Goal: Transaction & Acquisition: Purchase product/service

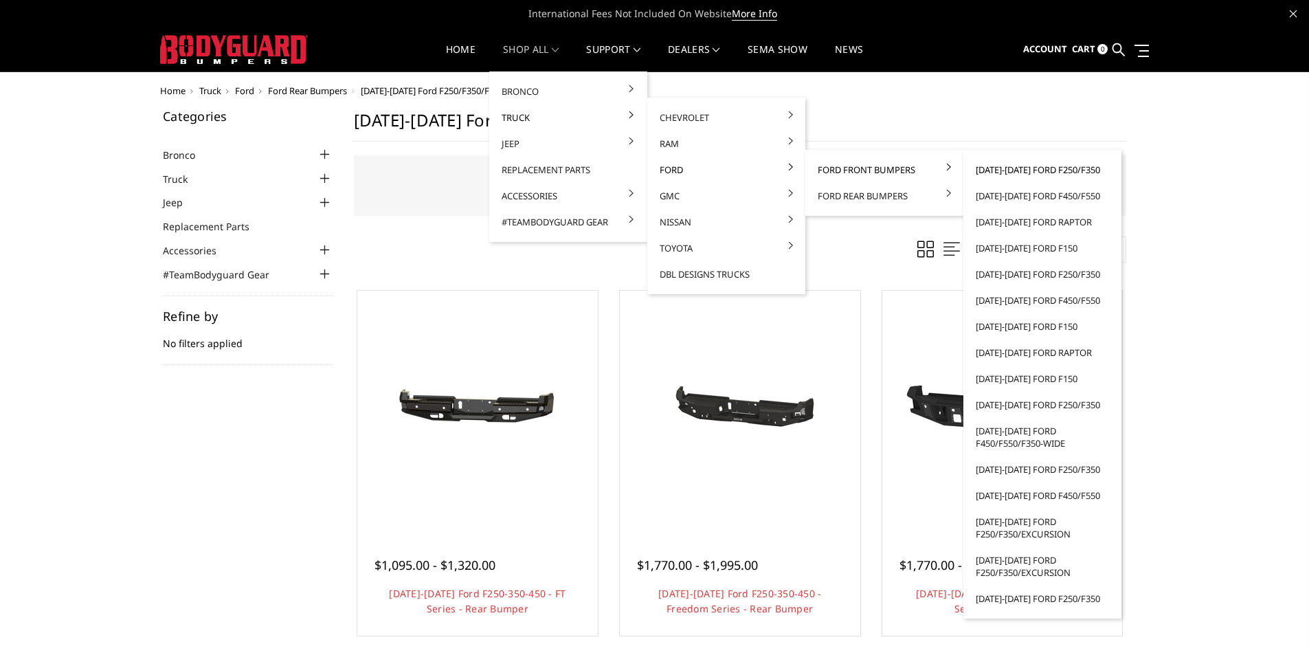
click at [1034, 171] on link "[DATE]-[DATE] Ford F250/F350" at bounding box center [1042, 170] width 147 height 26
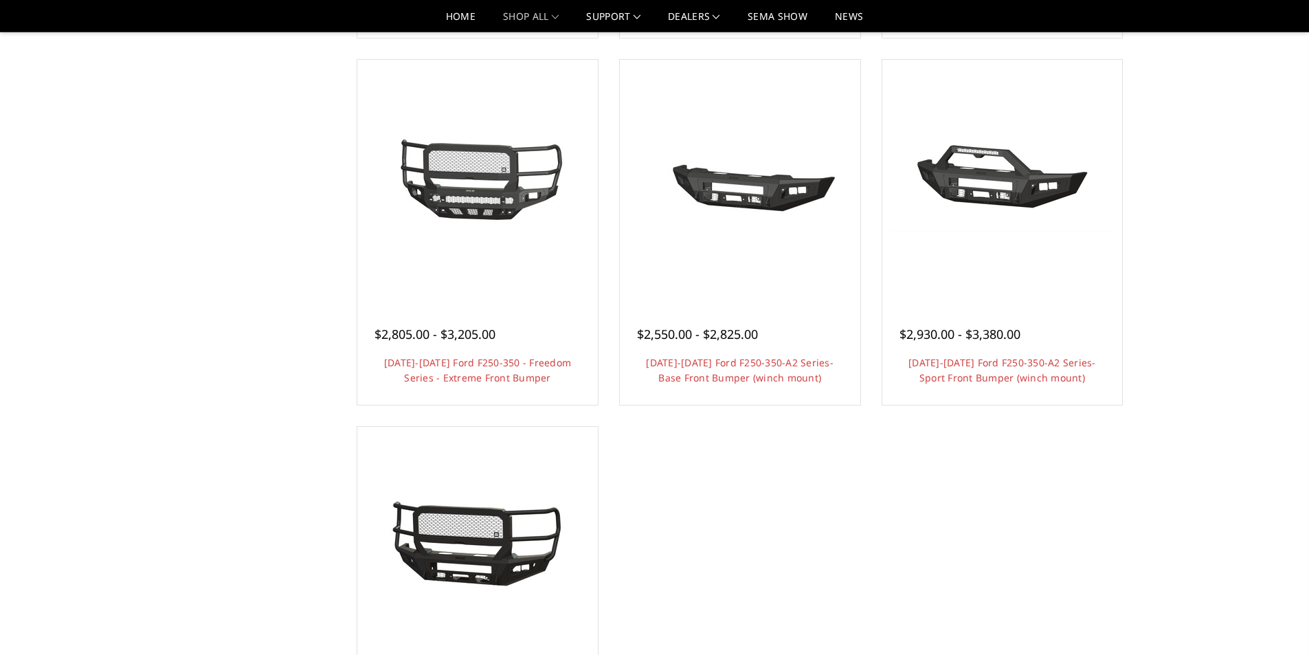
scroll to position [838, 0]
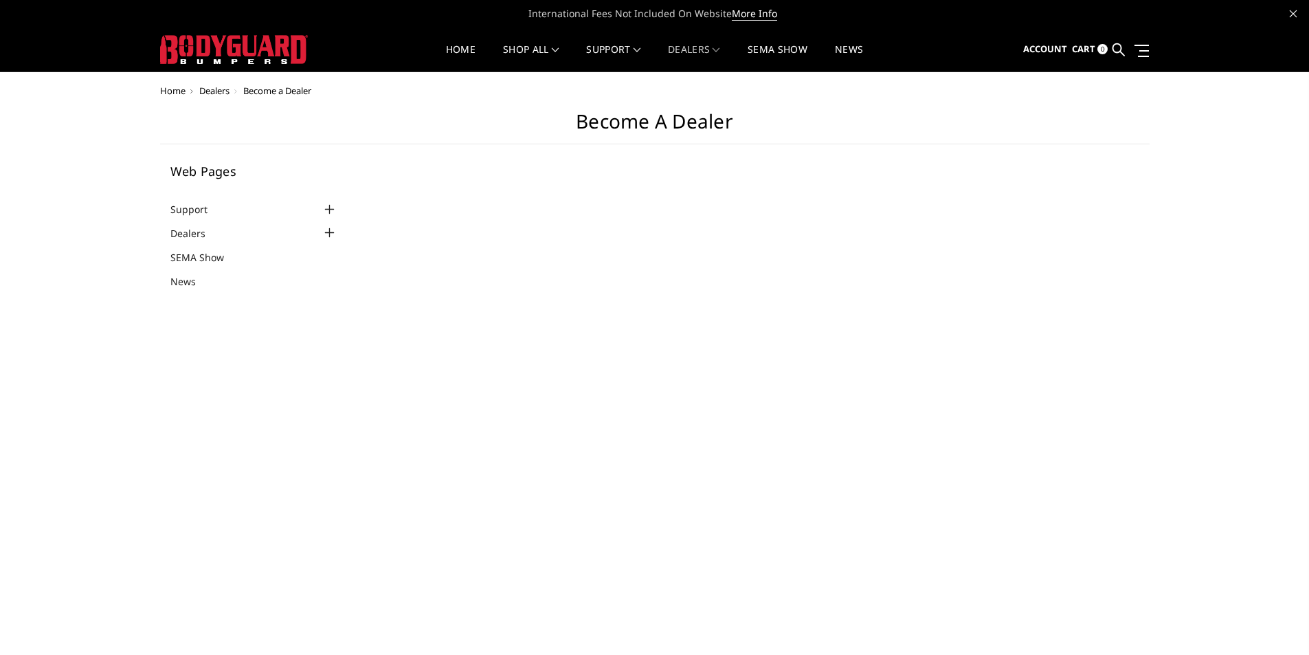
select select "US"
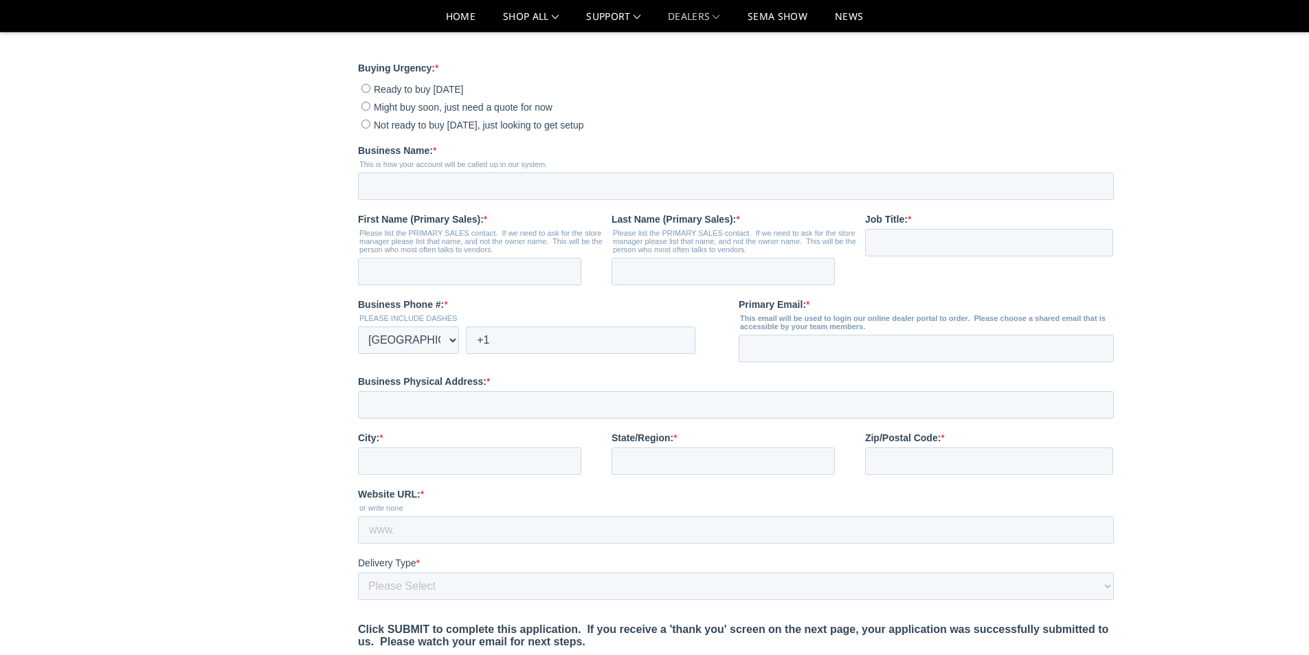
scroll to position [343, 0]
click at [368, 130] on input "Not ready to buy today, just looking to get setup" at bounding box center [365, 125] width 9 height 9
radio input "true"
click at [460, 201] on input "Business Name: *" at bounding box center [736, 187] width 756 height 27
type input "Starwood Customs"
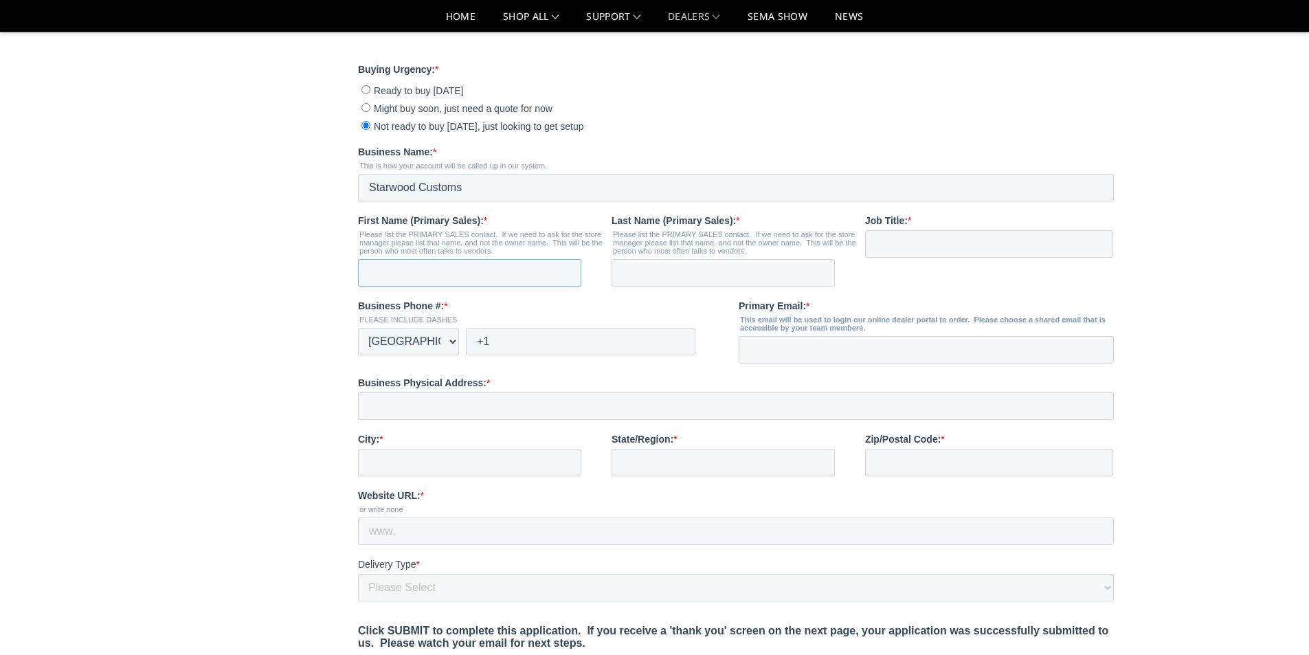
type input "Timothy"
type input "Burkhart"
type input "tburkhart@starwoodcustoms.com"
type input "411 North Goad Springs Road"
type input "Lowell"
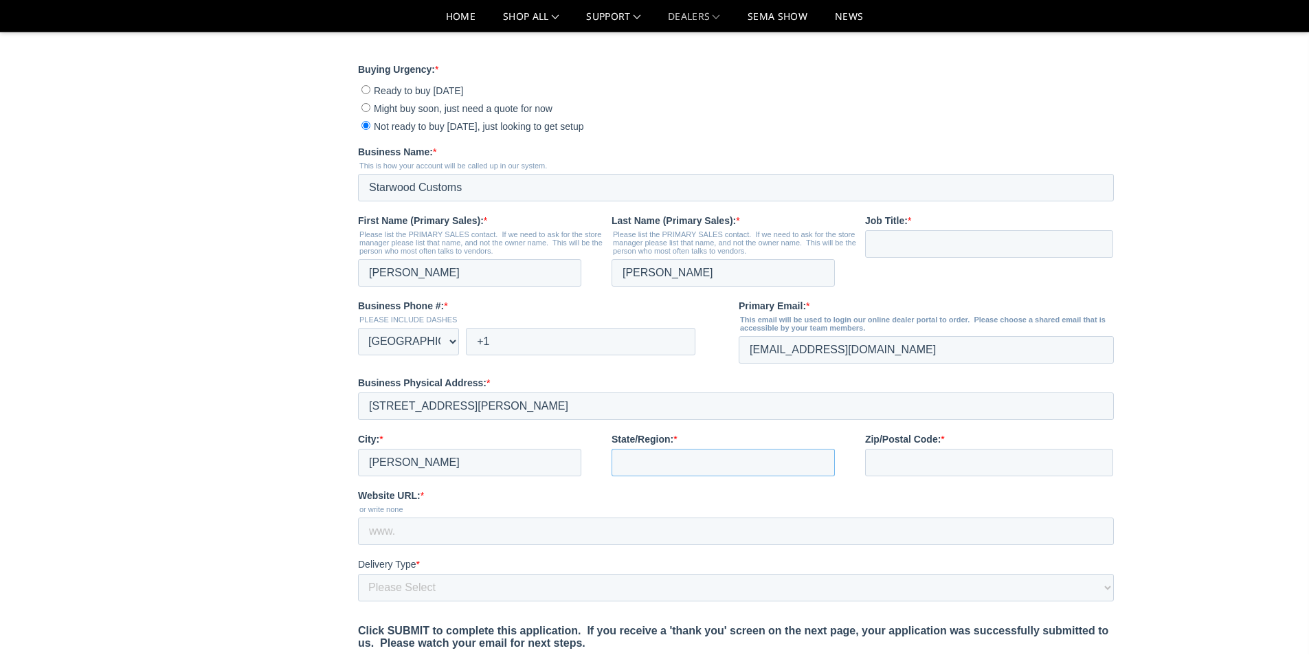
type input "Arkansas"
type input "72745"
click at [928, 258] on input "Job Title: *" at bounding box center [989, 243] width 248 height 27
type input "General Manager"
click at [551, 355] on input "+1" at bounding box center [580, 341] width 229 height 27
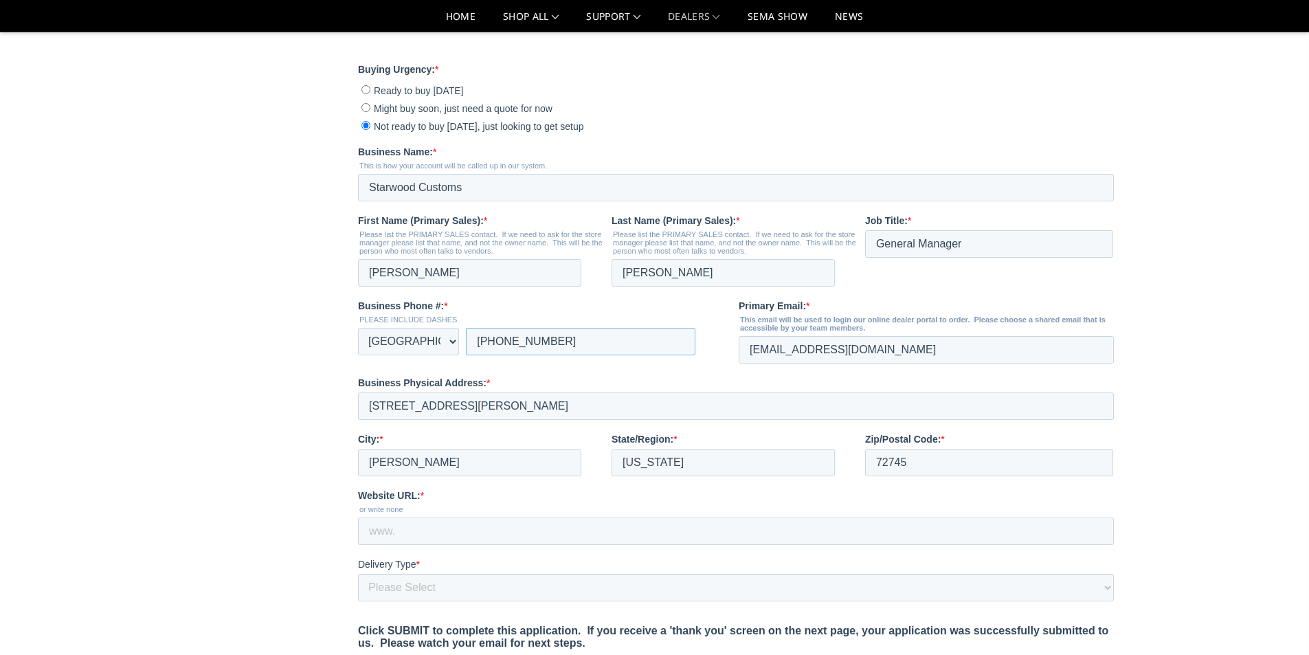
type input "+1 4797700611"
click at [552, 390] on label "Business Physical Address: *" at bounding box center [738, 383] width 761 height 14
click at [552, 418] on input "411 North Goad Springs Road" at bounding box center [736, 405] width 756 height 27
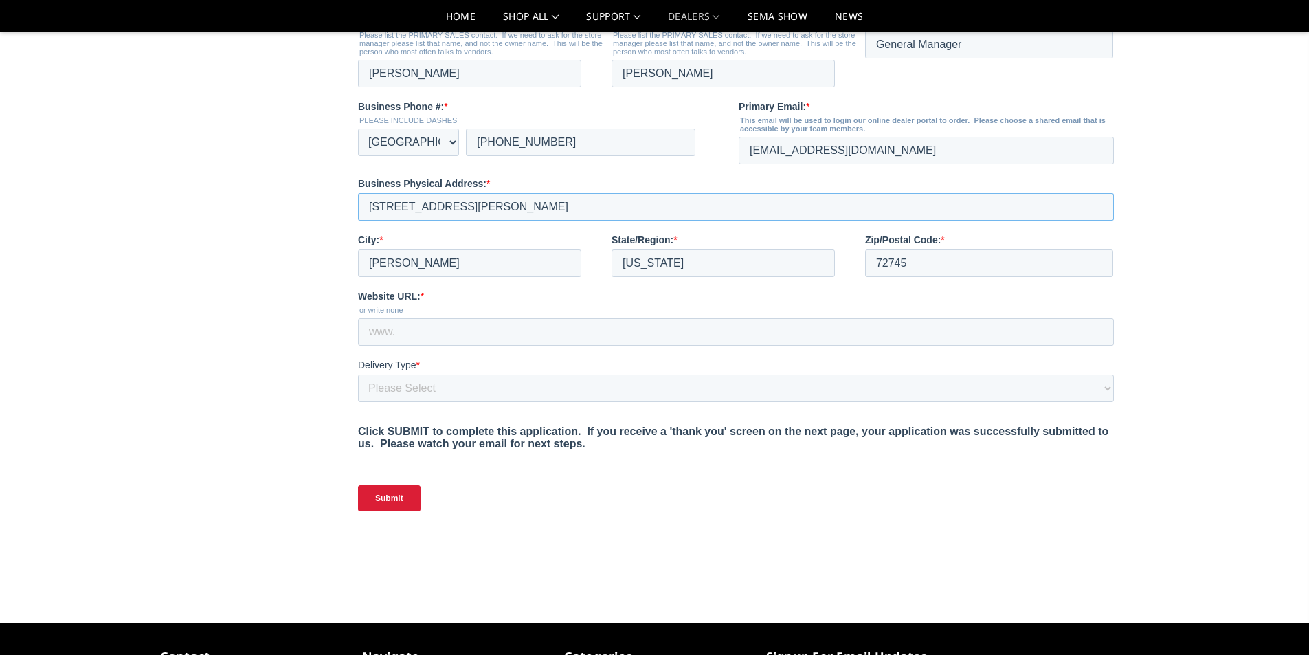
scroll to position [559, 0]
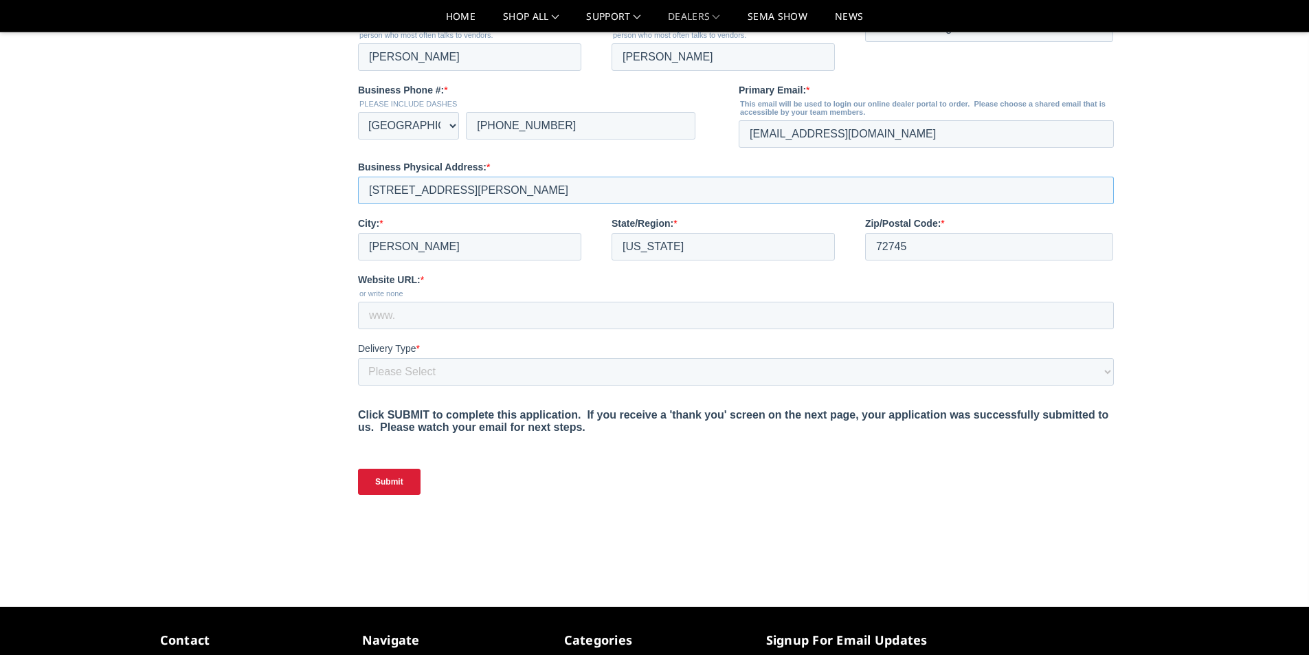
type input "411 North Goad Springs Road Suite 106"
click at [232, 255] on main "Become a Dealer Web Pages Support FAQ Install Instructions Shipping Warranty Te…" at bounding box center [654, 41] width 989 height 1061
click at [436, 329] on input "Website URL: *" at bounding box center [736, 315] width 756 height 27
type input "s"
type input "www.starwood-customs.com"
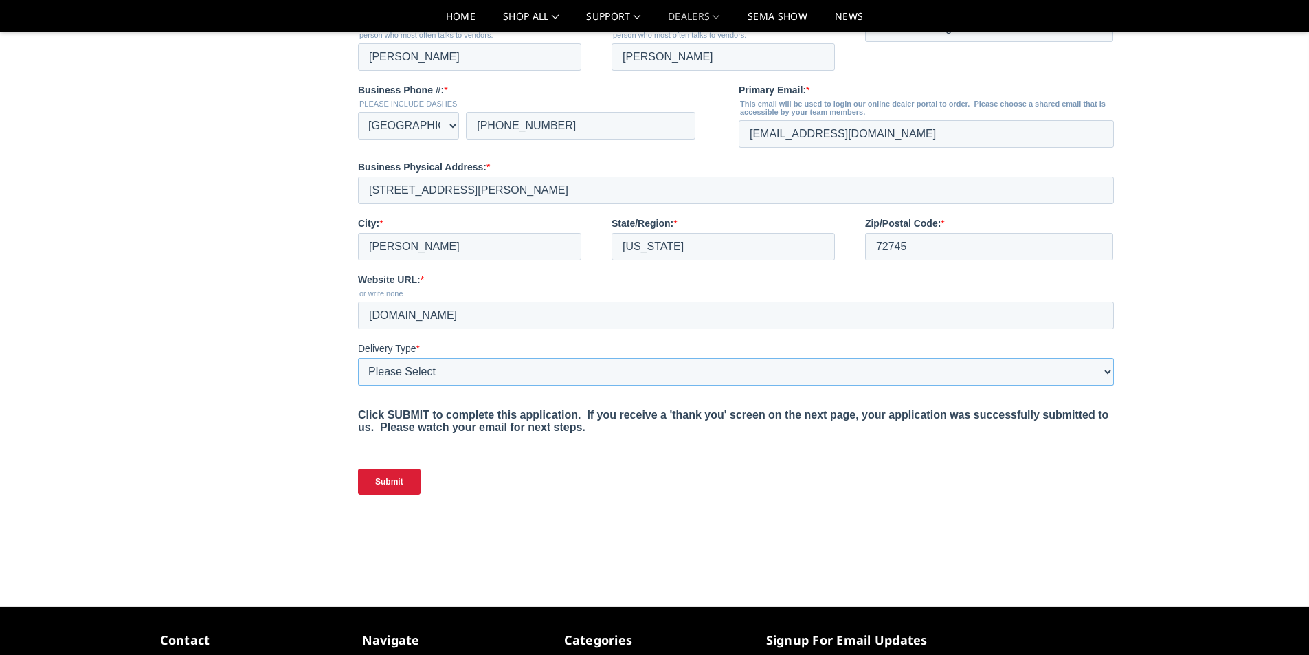
click at [436, 385] on select "Please Select Yes, I need a liftgate No, I have a forklift and/or dock" at bounding box center [736, 371] width 756 height 27
select select "I have a forklift"
click at [358, 385] on select "Please Select Yes, I need a liftgate No, I have a forklift and/or dock" at bounding box center [736, 371] width 756 height 27
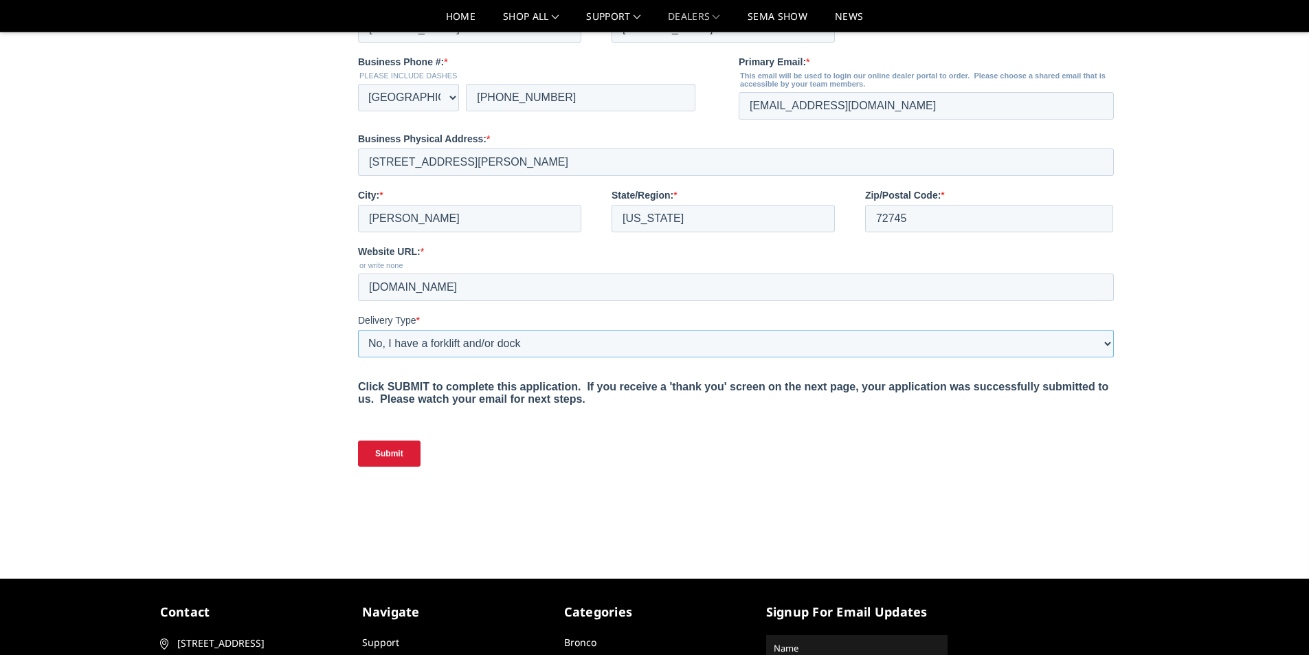
scroll to position [612, 0]
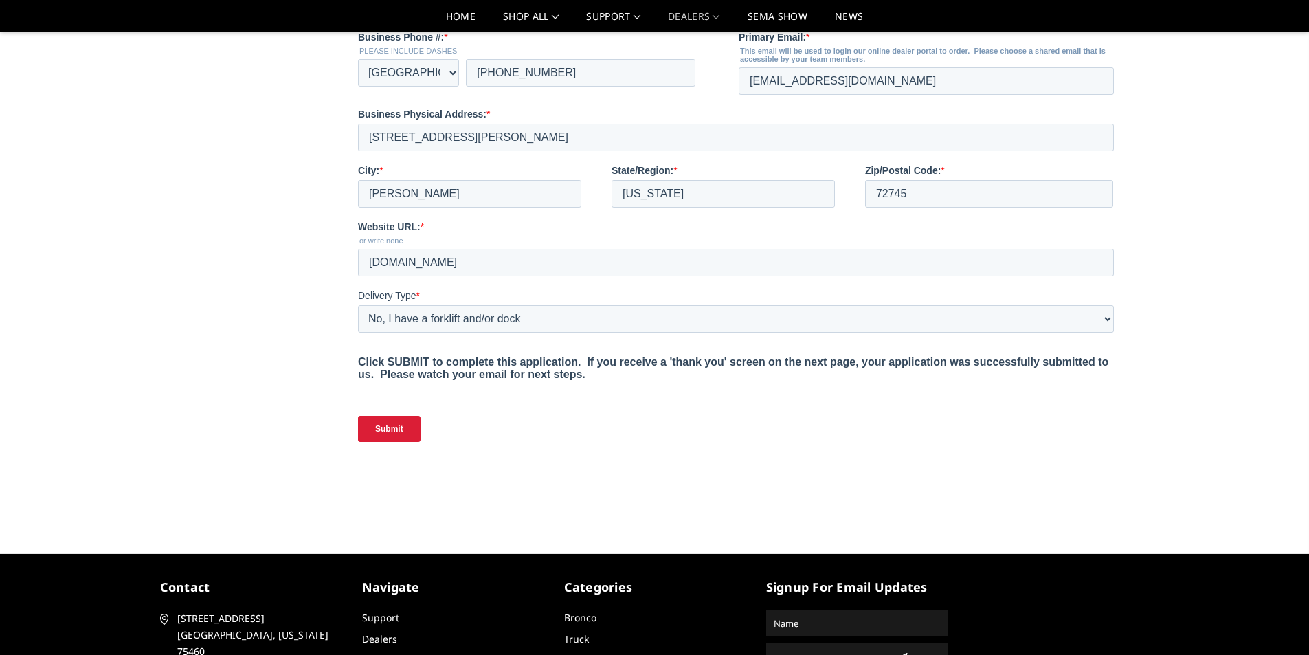
click at [388, 442] on input "Submit" at bounding box center [389, 429] width 63 height 26
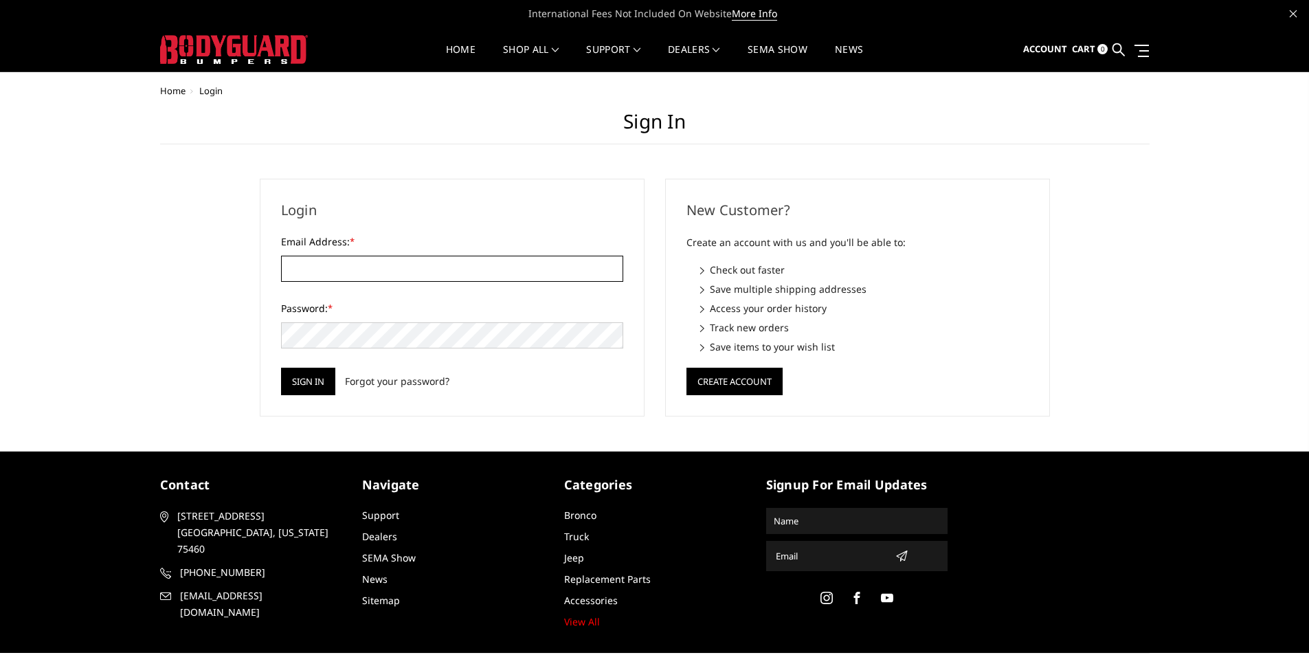
click at [336, 262] on input "Email Address: *" at bounding box center [452, 269] width 342 height 26
paste input "tburkhart@starwoodcustoms.com"
type input "tburkhart@starwoodcustoms.com"
click at [316, 381] on input "Sign in" at bounding box center [308, 381] width 54 height 27
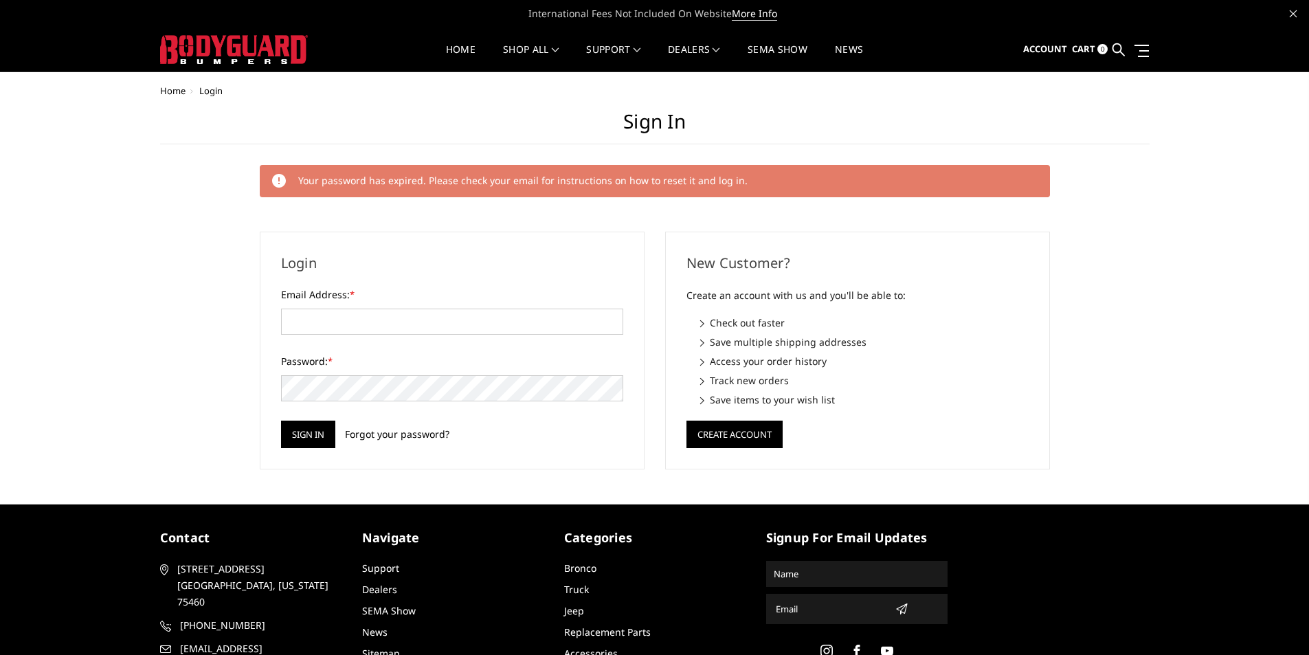
click at [375, 434] on link "Forgot your password?" at bounding box center [397, 434] width 104 height 14
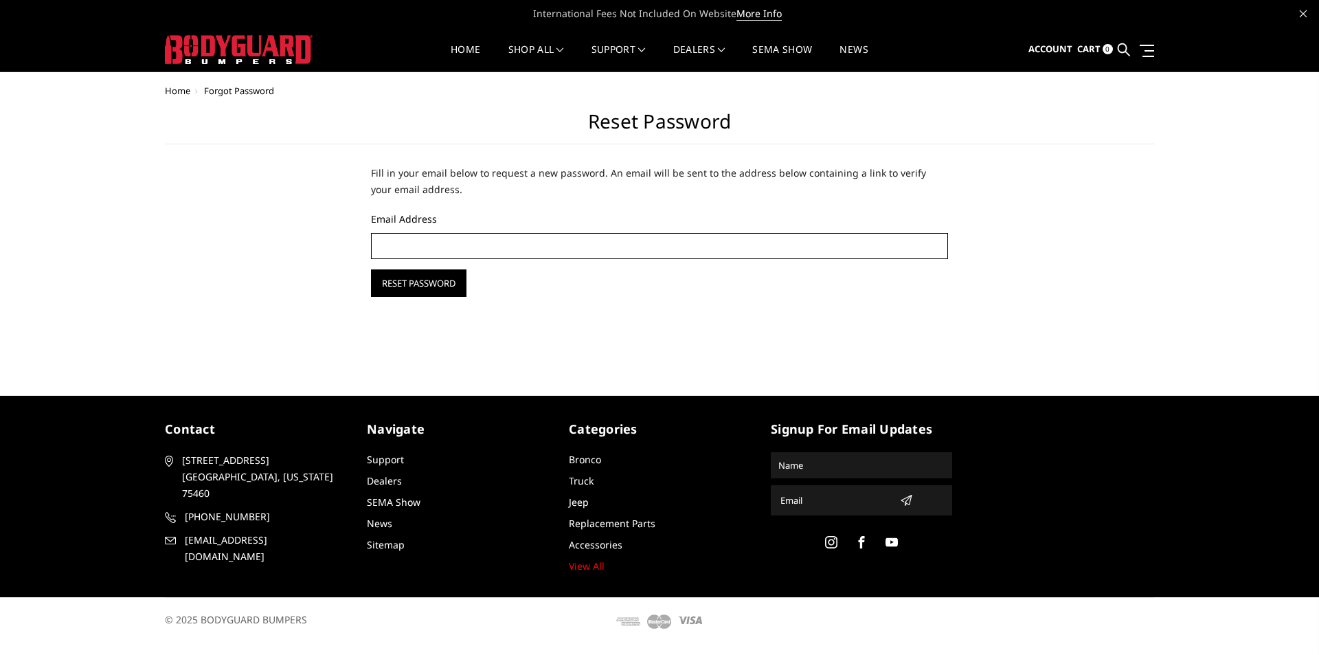
click at [416, 245] on input "Email Address" at bounding box center [659, 246] width 577 height 26
click at [530, 240] on input "Email Address" at bounding box center [659, 246] width 577 height 26
type input "tburkhart@starwoodcustoms.com"
click at [416, 287] on input "Reset Password" at bounding box center [419, 282] width 96 height 27
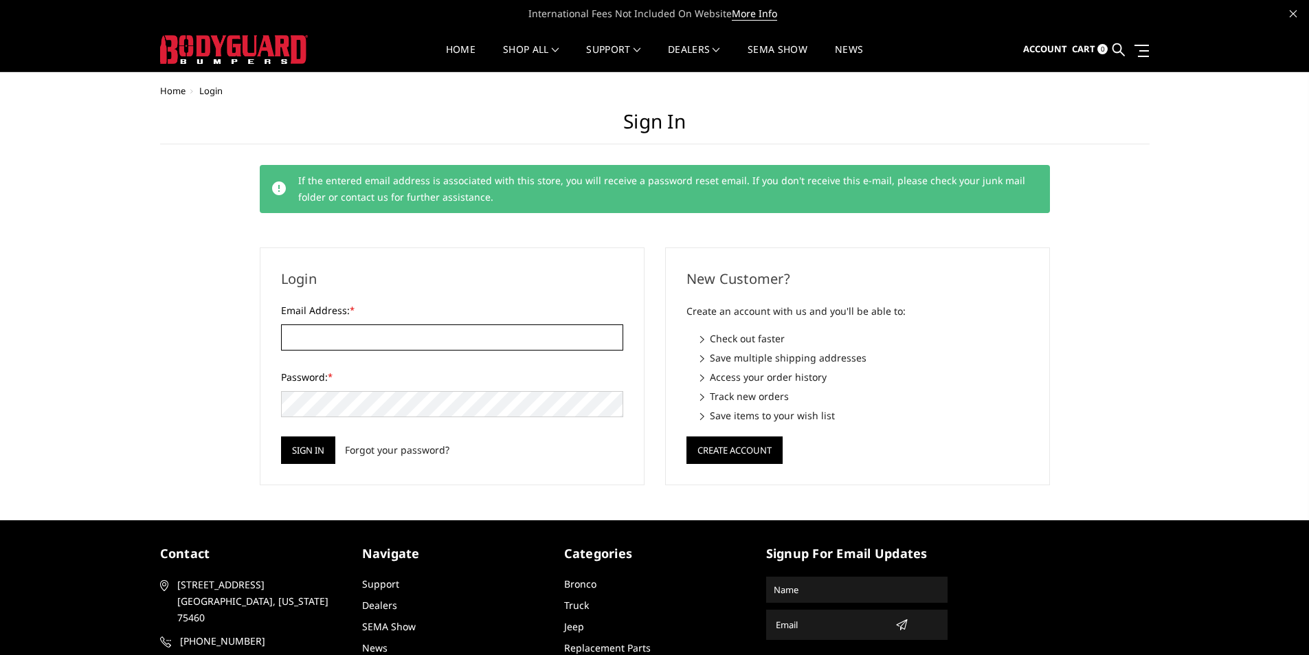
click at [400, 348] on input "Email Address: *" at bounding box center [452, 337] width 342 height 26
type input "tburkhart@starwoodcustoms.com"
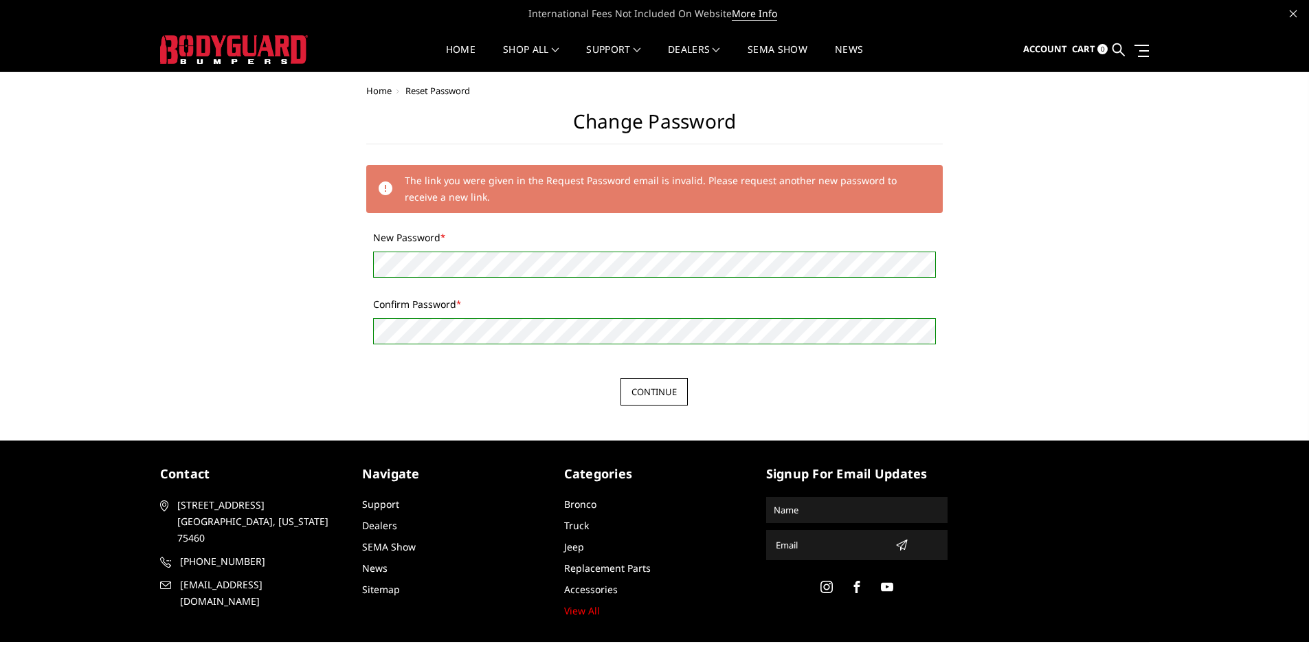
click at [629, 381] on input "Continue" at bounding box center [653, 391] width 67 height 27
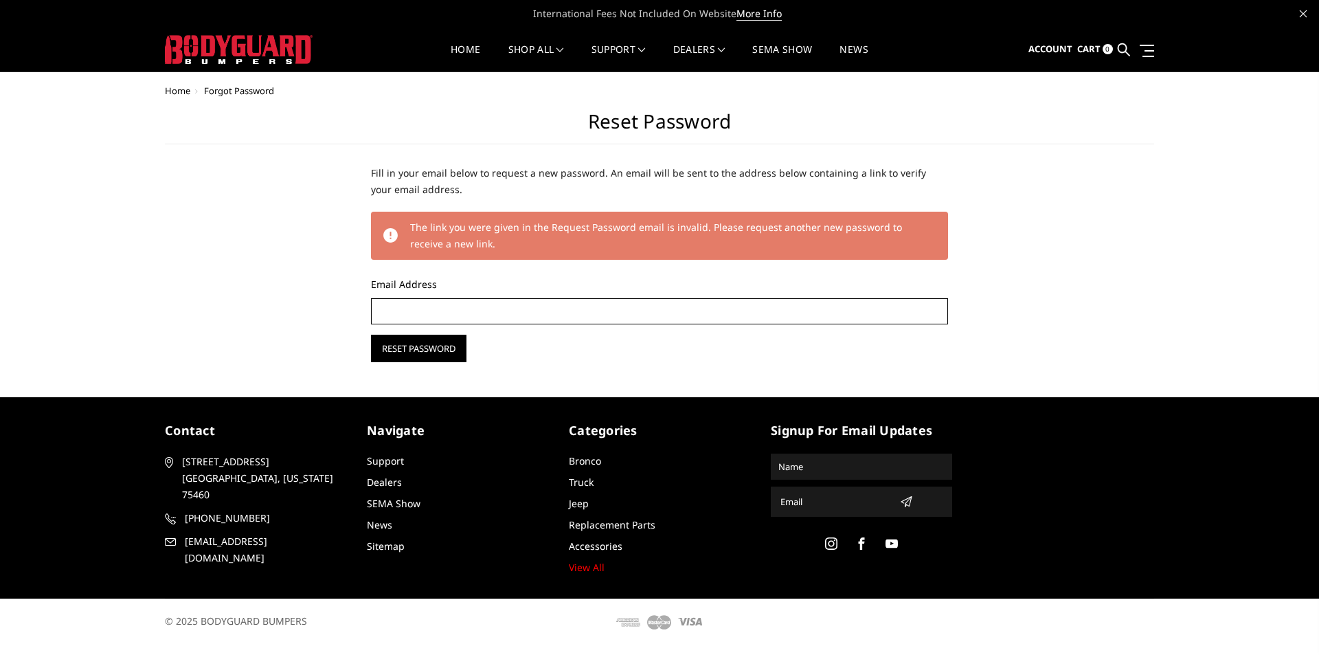
click at [613, 308] on input "Email Address" at bounding box center [659, 311] width 577 height 26
type input "tburkhart@starwoodcustoms.com"
click at [392, 356] on input "Reset Password" at bounding box center [419, 348] width 96 height 27
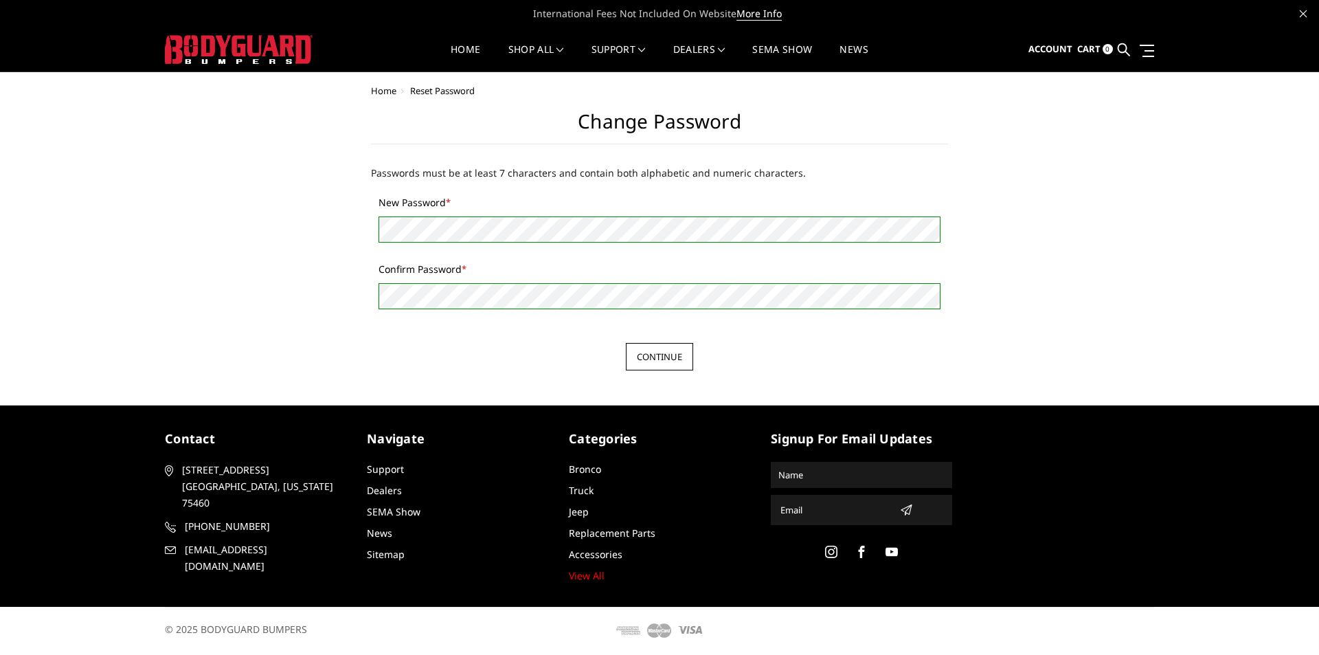
click at [665, 355] on input "Continue" at bounding box center [659, 356] width 67 height 27
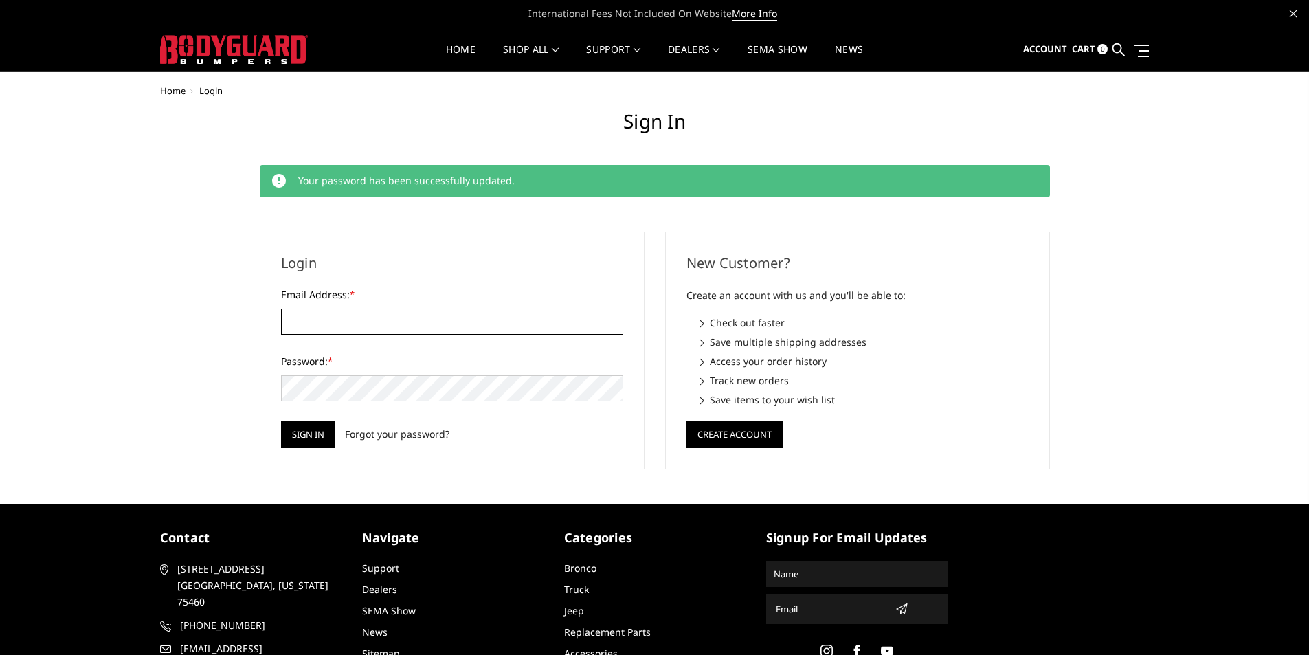
click at [353, 324] on input "Email Address: *" at bounding box center [452, 322] width 342 height 26
type input "[EMAIL_ADDRESS][DOMAIN_NAME]"
click at [308, 435] on input "Sign in" at bounding box center [308, 434] width 54 height 27
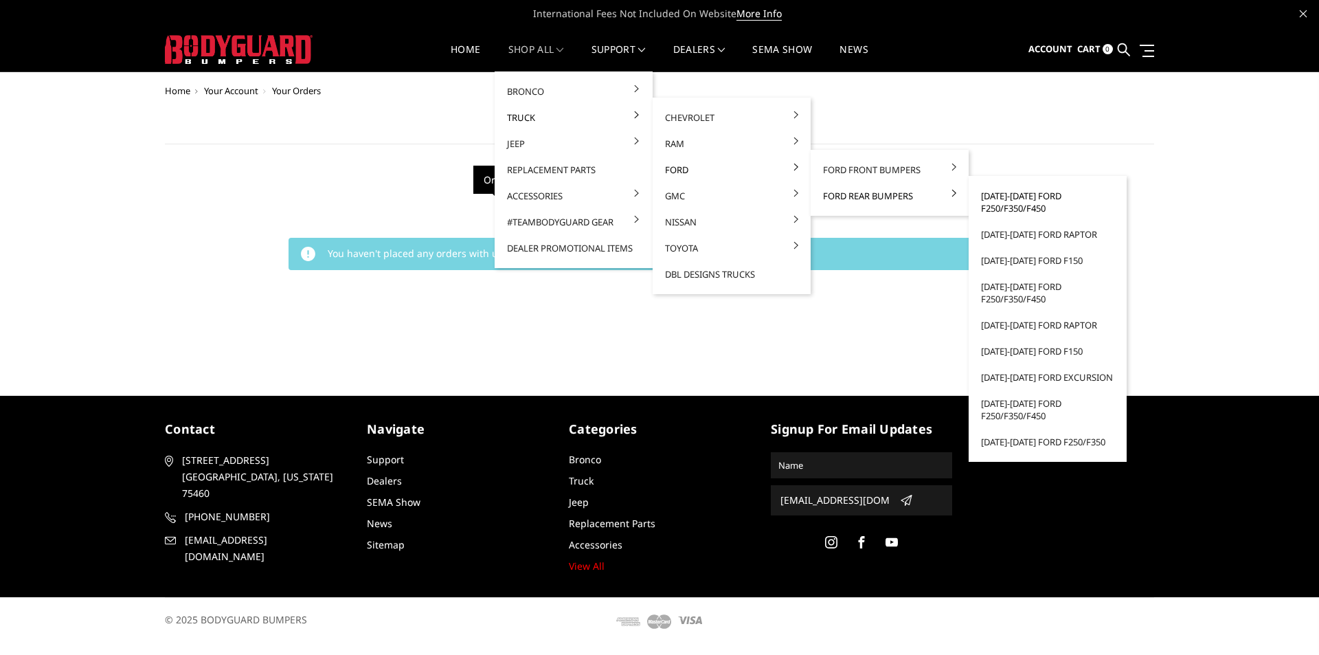
click at [1024, 202] on link "[DATE]-[DATE] Ford F250/F350/F450" at bounding box center [1047, 202] width 147 height 38
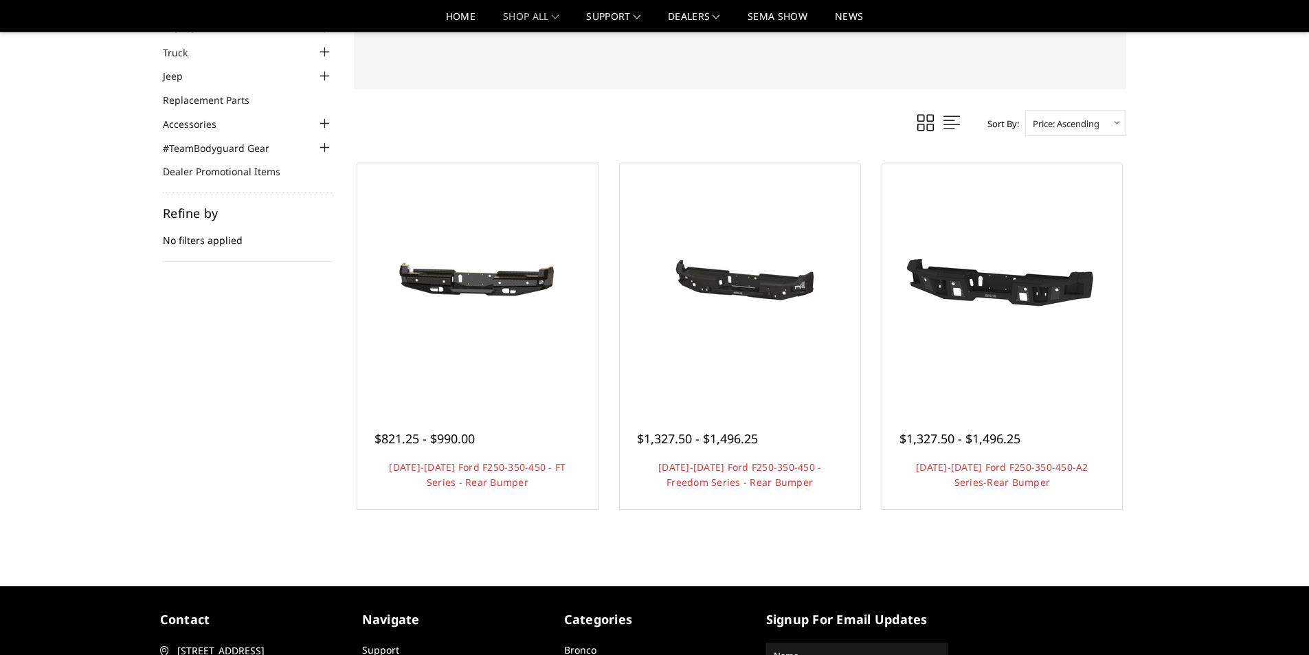
scroll to position [85, 0]
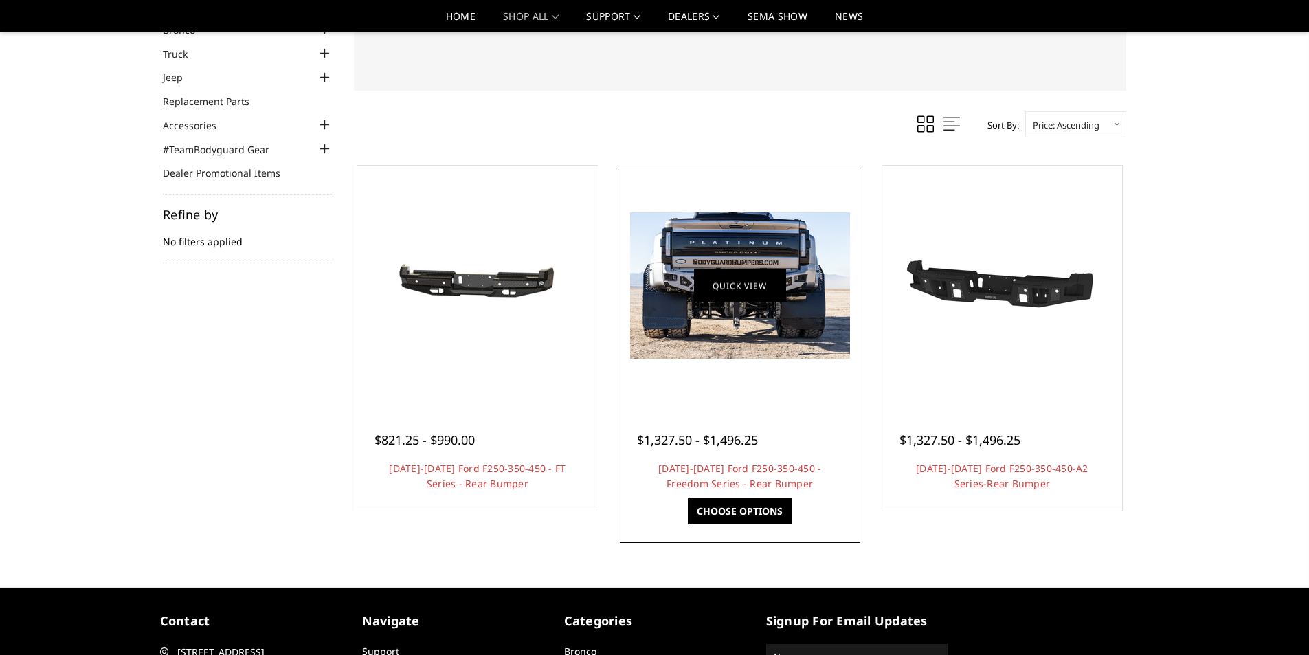
click at [735, 294] on link "Quick view" at bounding box center [740, 285] width 92 height 32
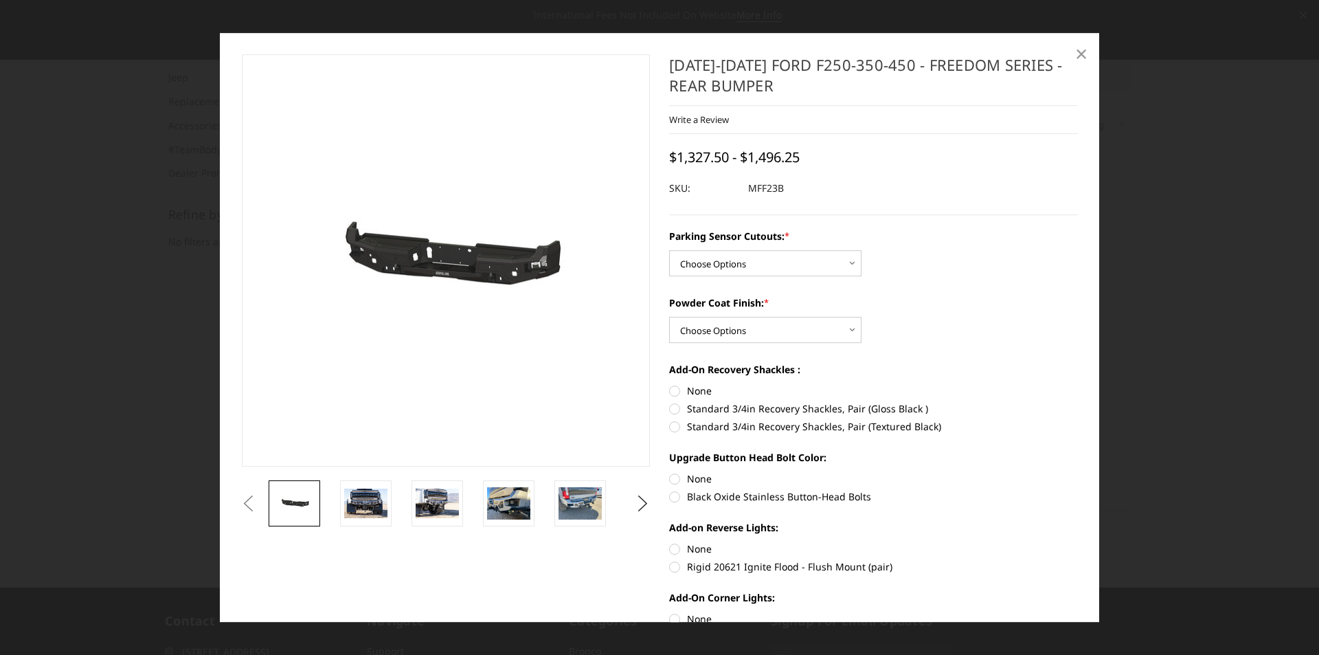
click at [1078, 62] on span "×" at bounding box center [1081, 53] width 12 height 30
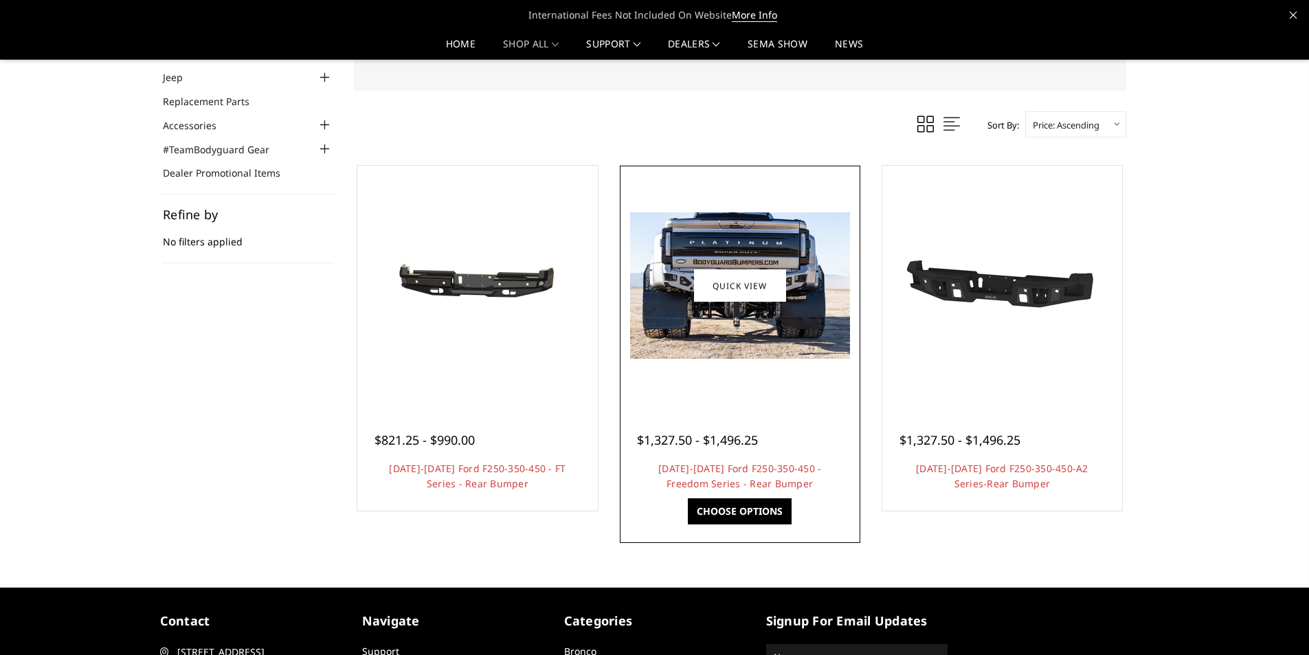
click at [743, 504] on link "Choose Options" at bounding box center [740, 511] width 104 height 26
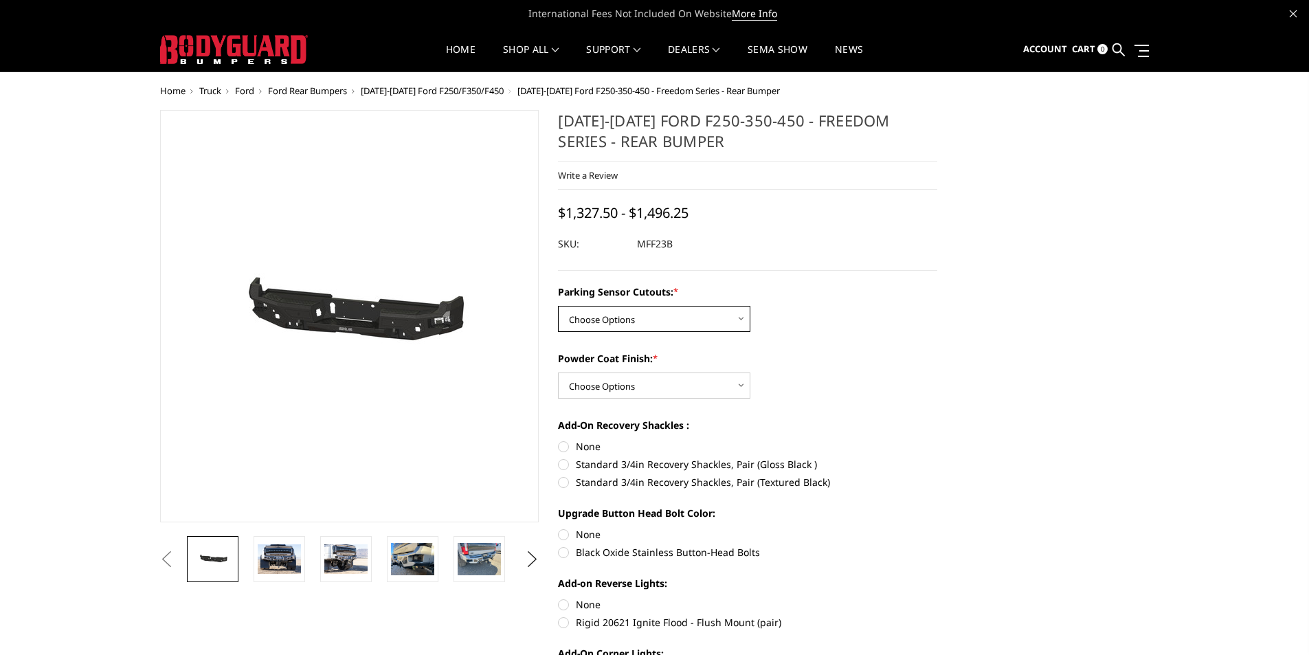
click at [655, 315] on select "Choose Options No - Without Parking Sensor Cutouts Yes - With Parking Sensor Cu…" at bounding box center [654, 319] width 192 height 26
select select "2559"
click at [558, 306] on select "Choose Options No - Without Parking Sensor Cutouts Yes - With Parking Sensor Cu…" at bounding box center [654, 319] width 192 height 26
click at [651, 385] on select "Choose Options Bare Metal Textured Black Powder Coat" at bounding box center [654, 385] width 192 height 26
select select "2560"
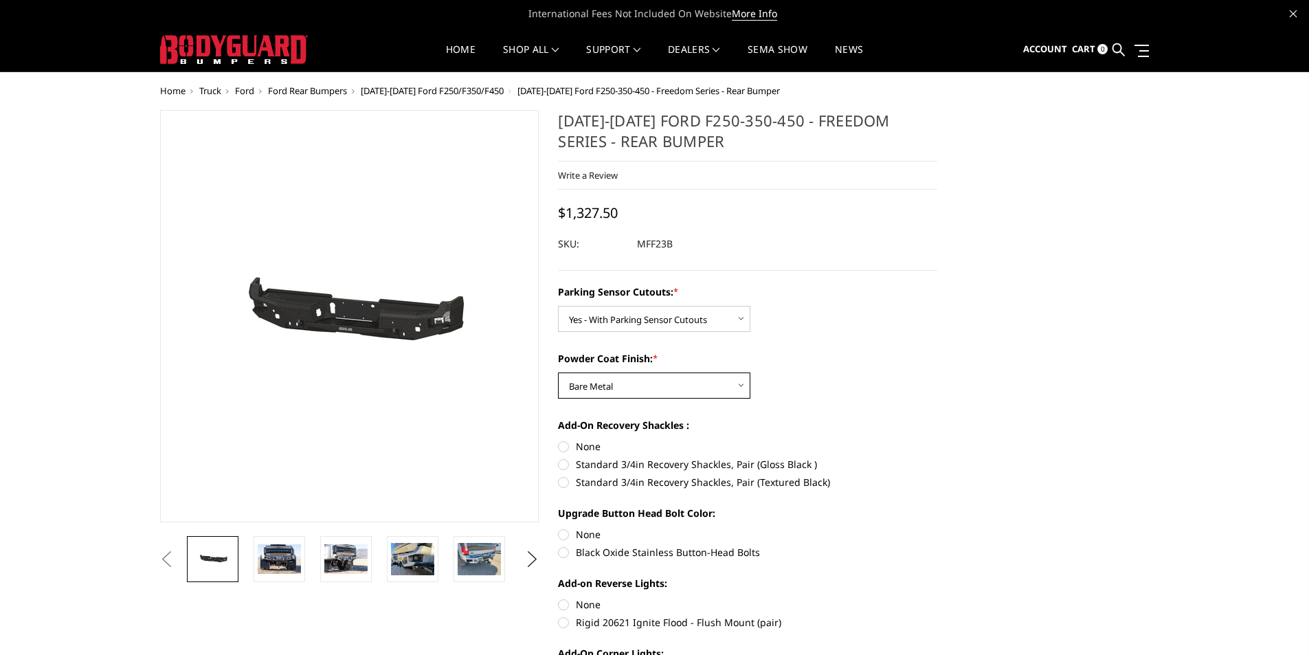
click at [558, 372] on select "Choose Options Bare Metal Textured Black Powder Coat" at bounding box center [654, 385] width 192 height 26
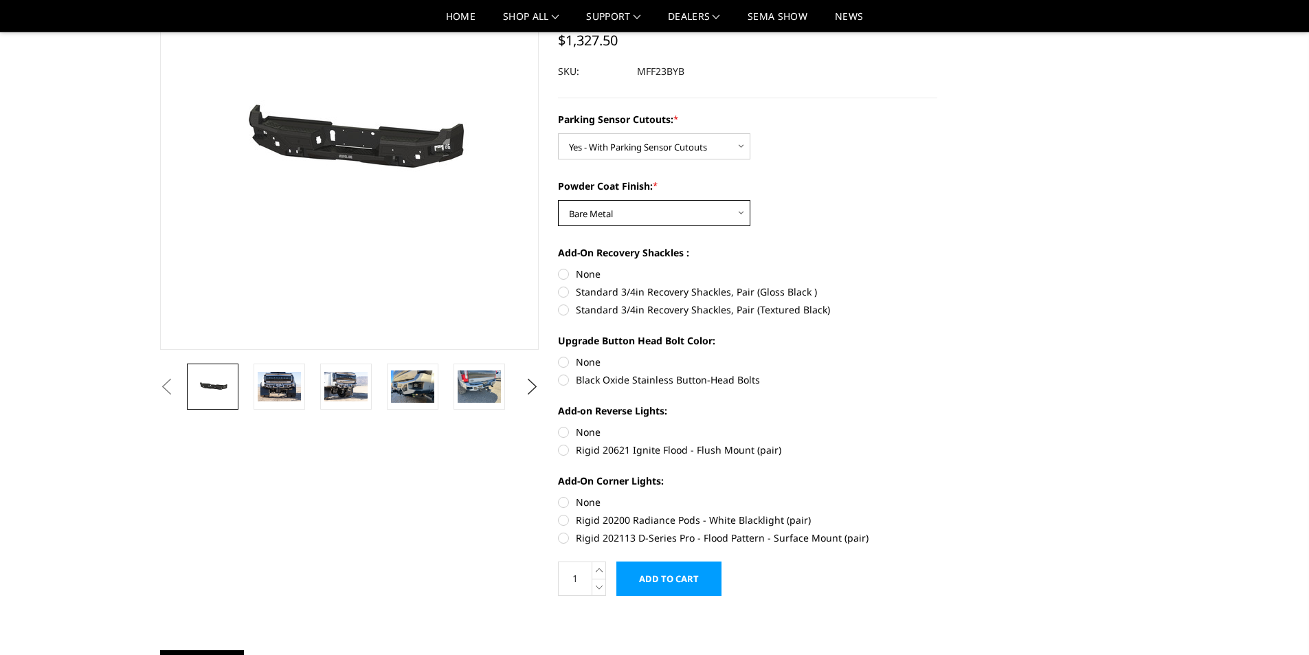
scroll to position [148, 0]
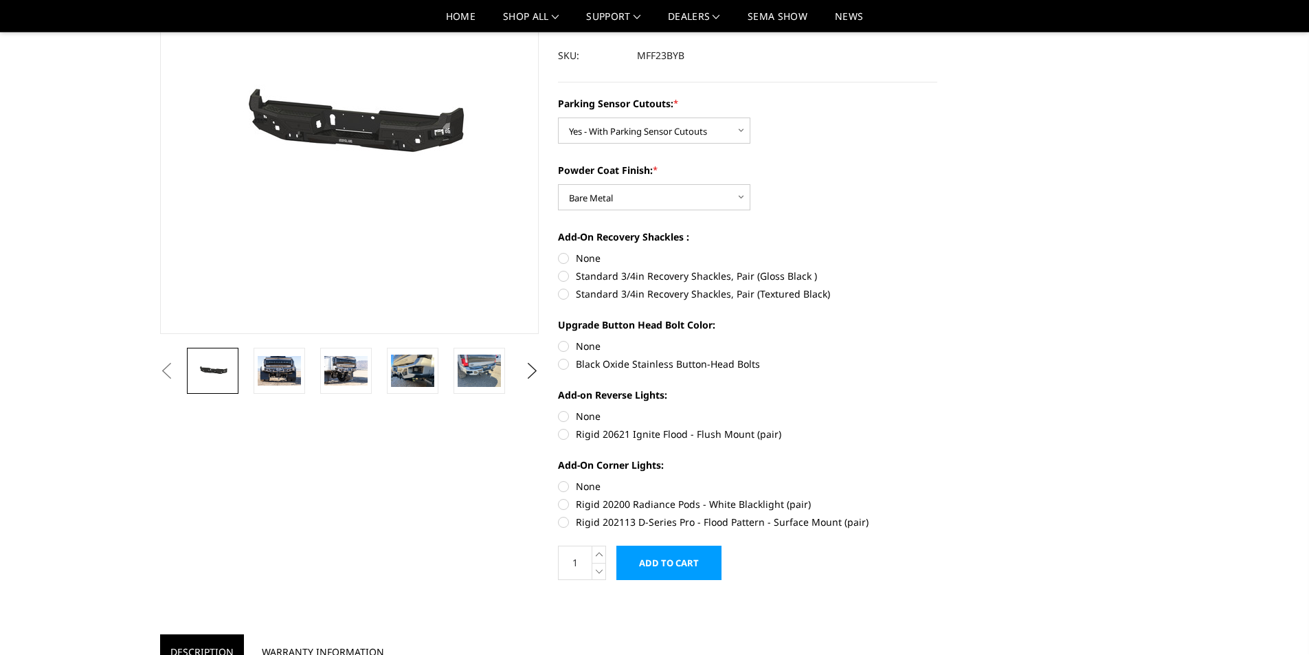
click at [568, 277] on label "Standard 3/4in Recovery Shackles, Pair (Gloss Black )" at bounding box center [747, 276] width 379 height 14
click at [937, 251] on input "Standard 3/4in Recovery Shackles, Pair (Gloss Black )" at bounding box center [937, 251] width 1 height 1
radio input "true"
click at [565, 365] on label "Black Oxide Stainless Button-Head Bolts" at bounding box center [747, 364] width 379 height 14
click at [937, 339] on input "Black Oxide Stainless Button-Head Bolts" at bounding box center [937, 339] width 1 height 1
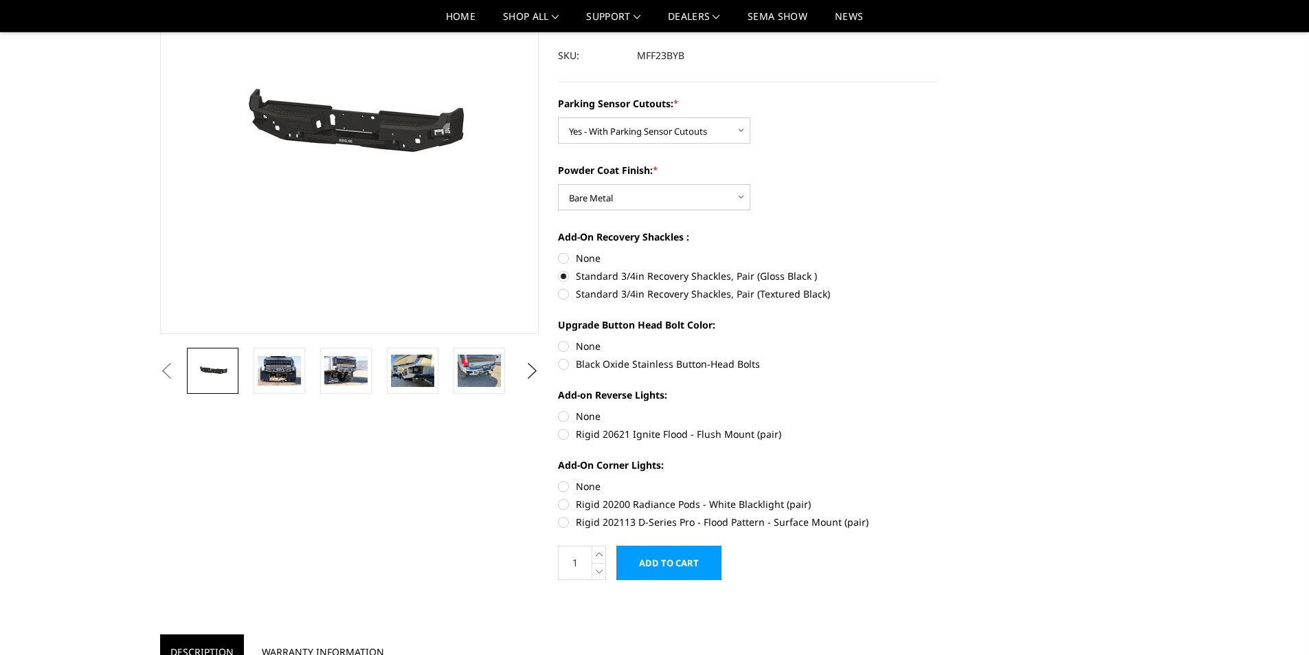
radio input "true"
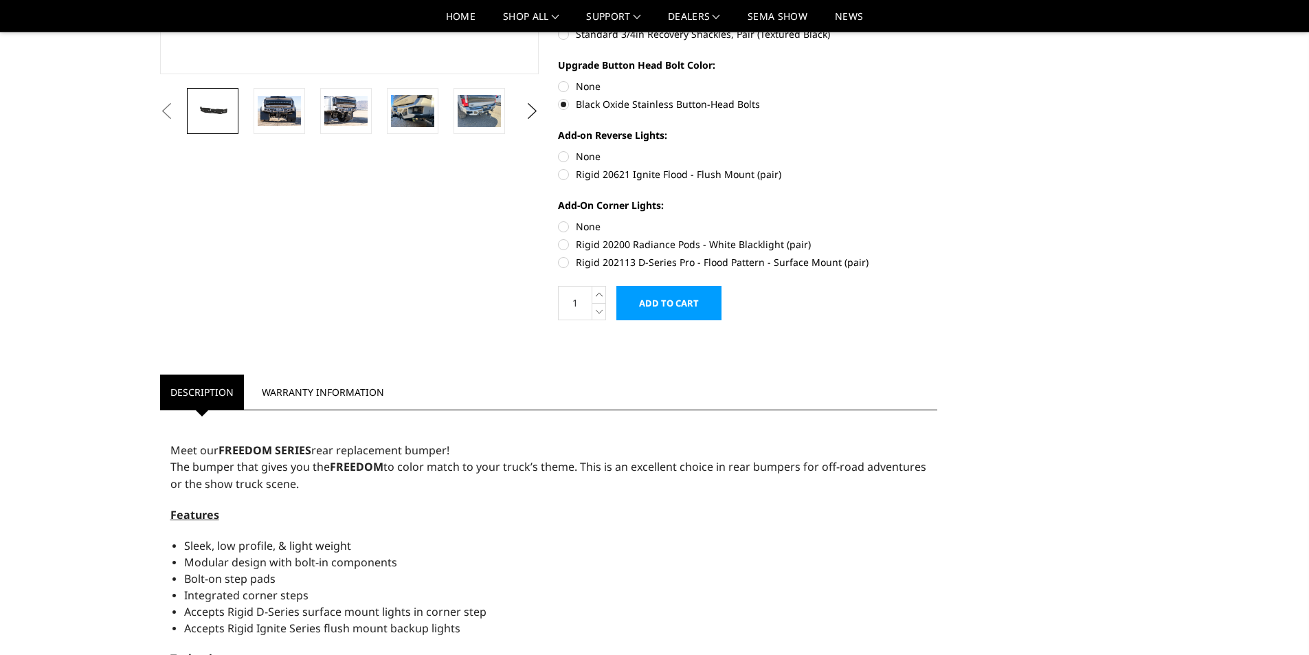
scroll to position [372, 0]
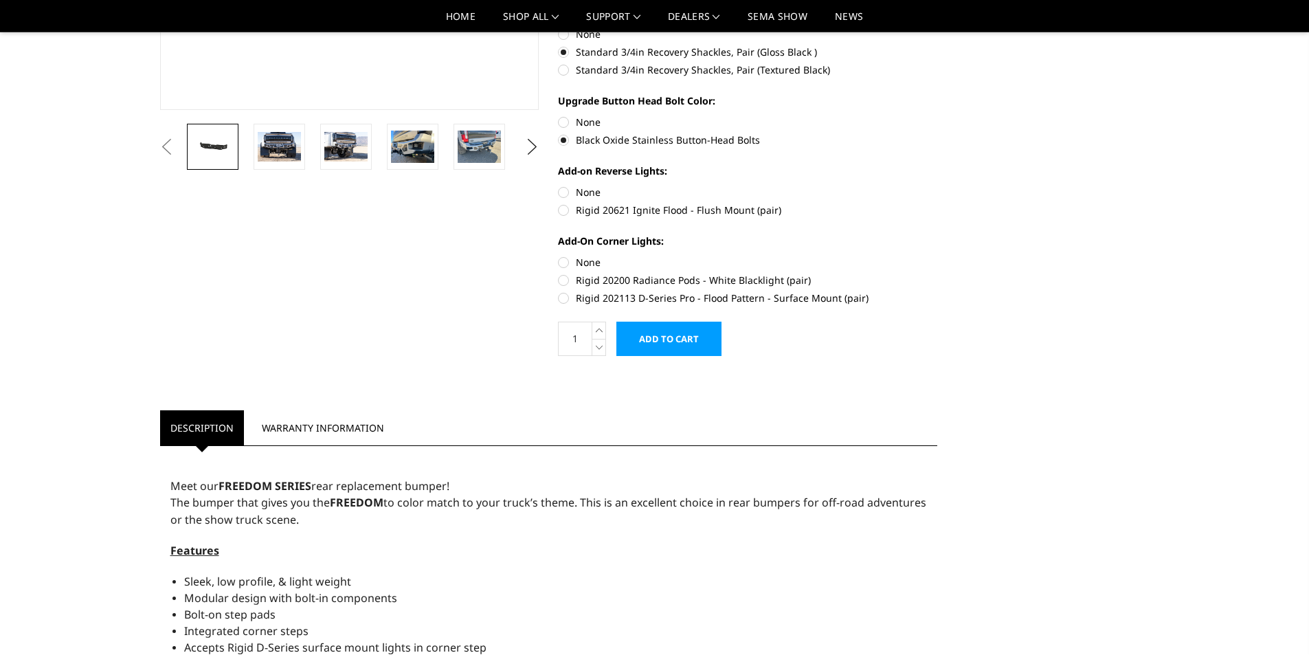
click at [703, 335] on input "Add to Cart" at bounding box center [668, 339] width 105 height 34
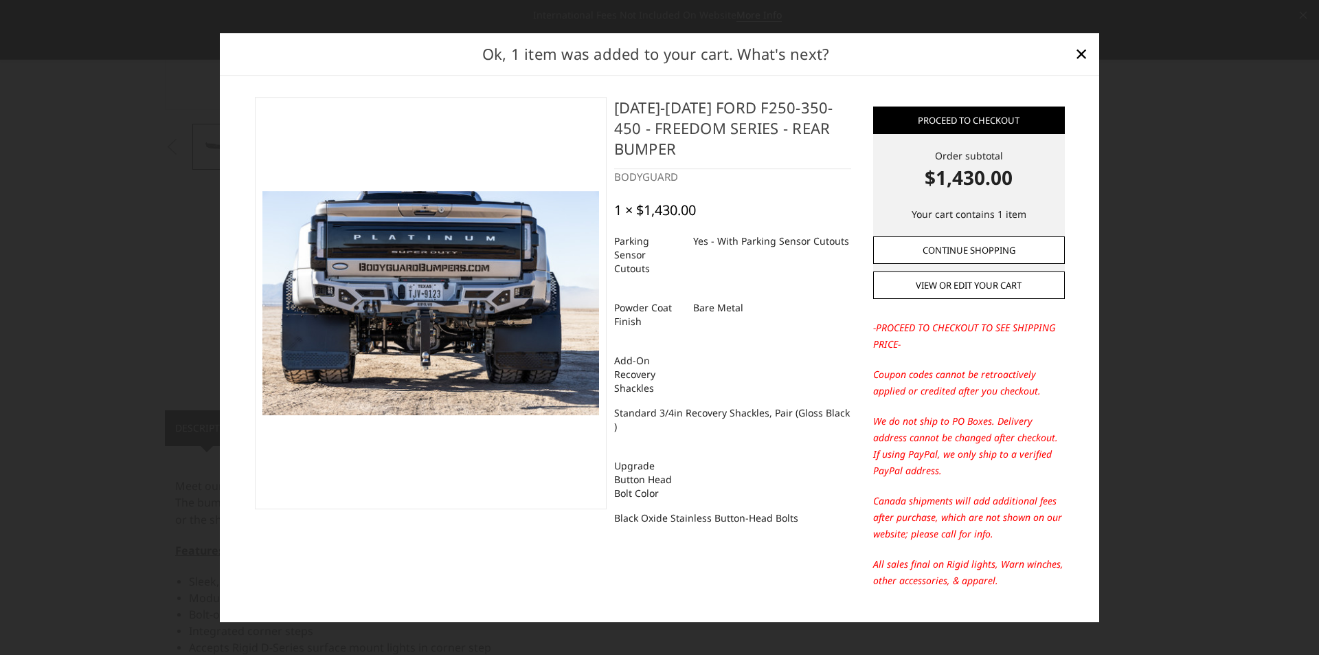
click at [987, 247] on link "Continue Shopping" at bounding box center [969, 249] width 192 height 27
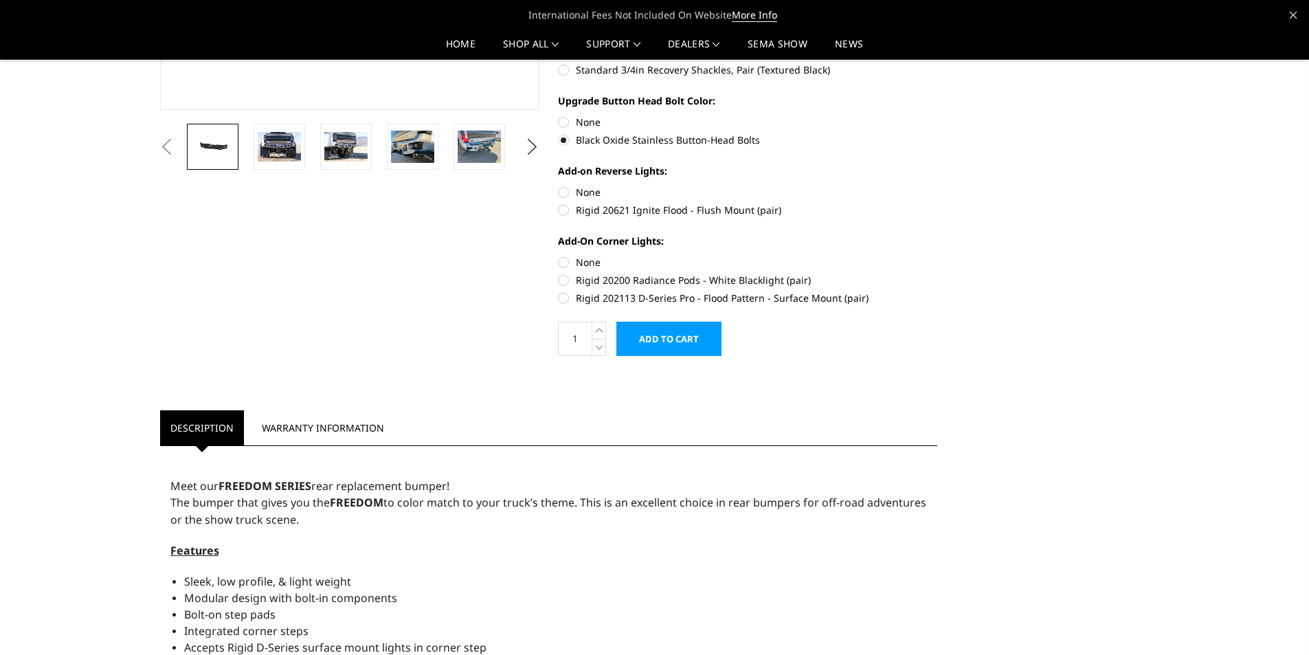
scroll to position [0, 0]
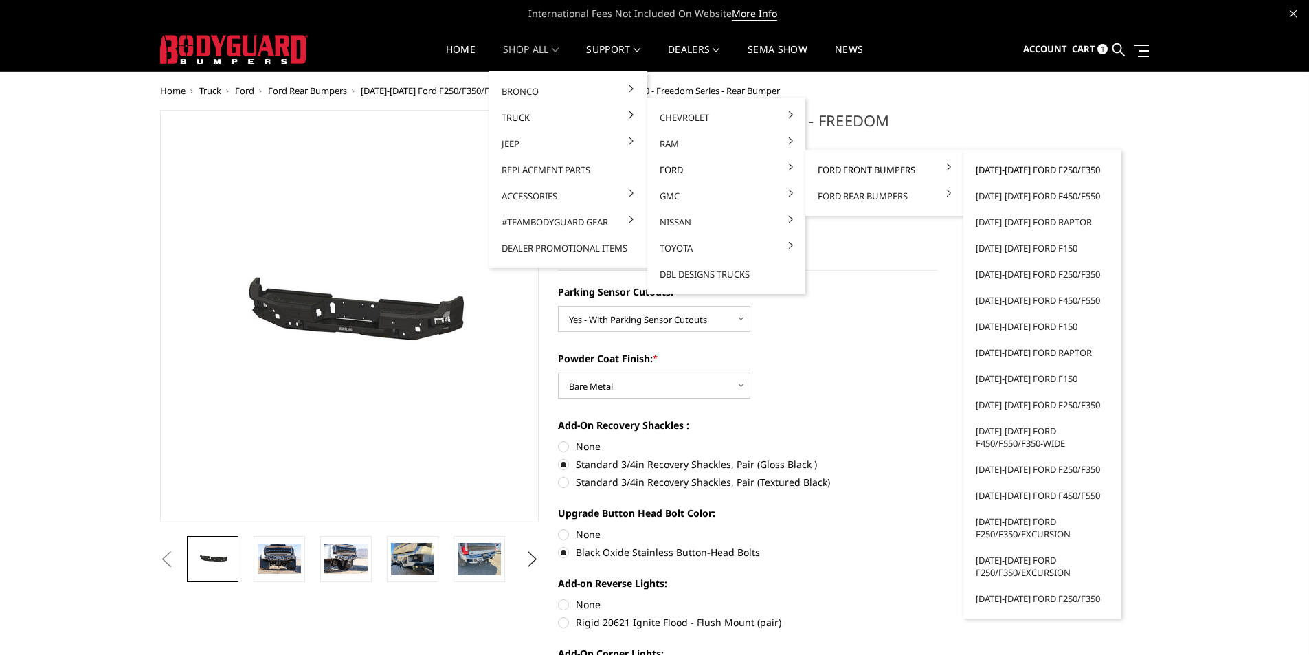
click at [1015, 168] on link "[DATE]-[DATE] Ford F250/F350" at bounding box center [1042, 170] width 147 height 26
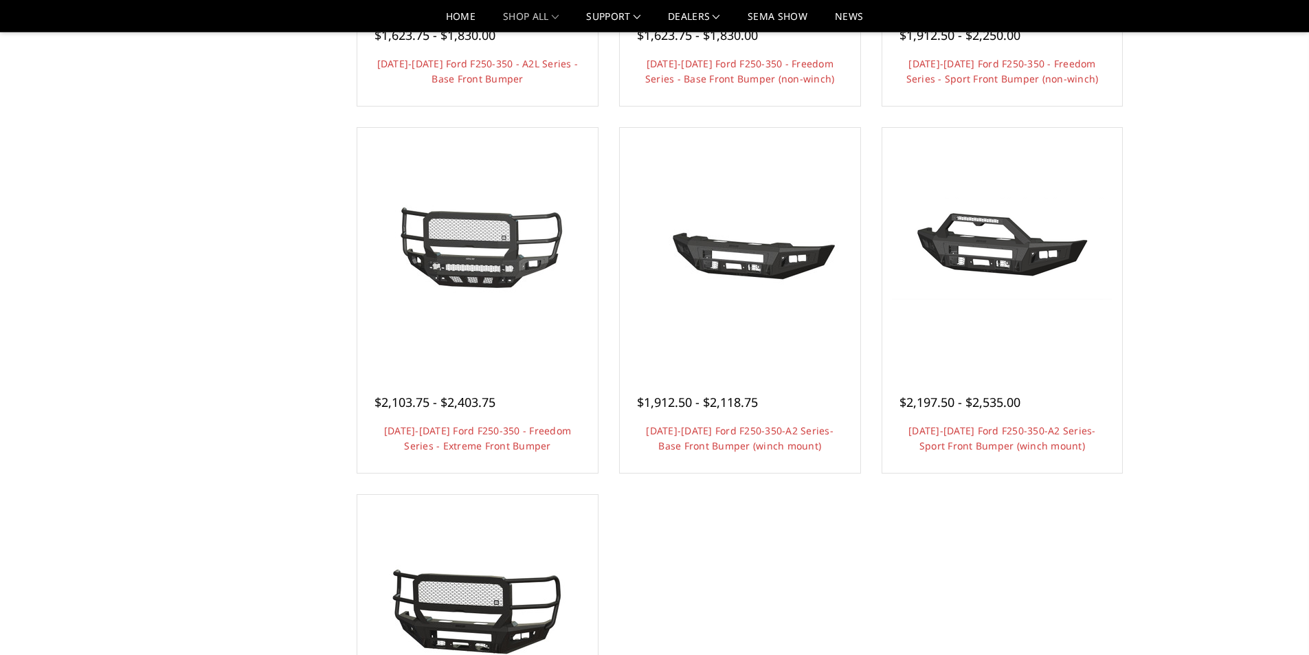
scroll to position [776, 0]
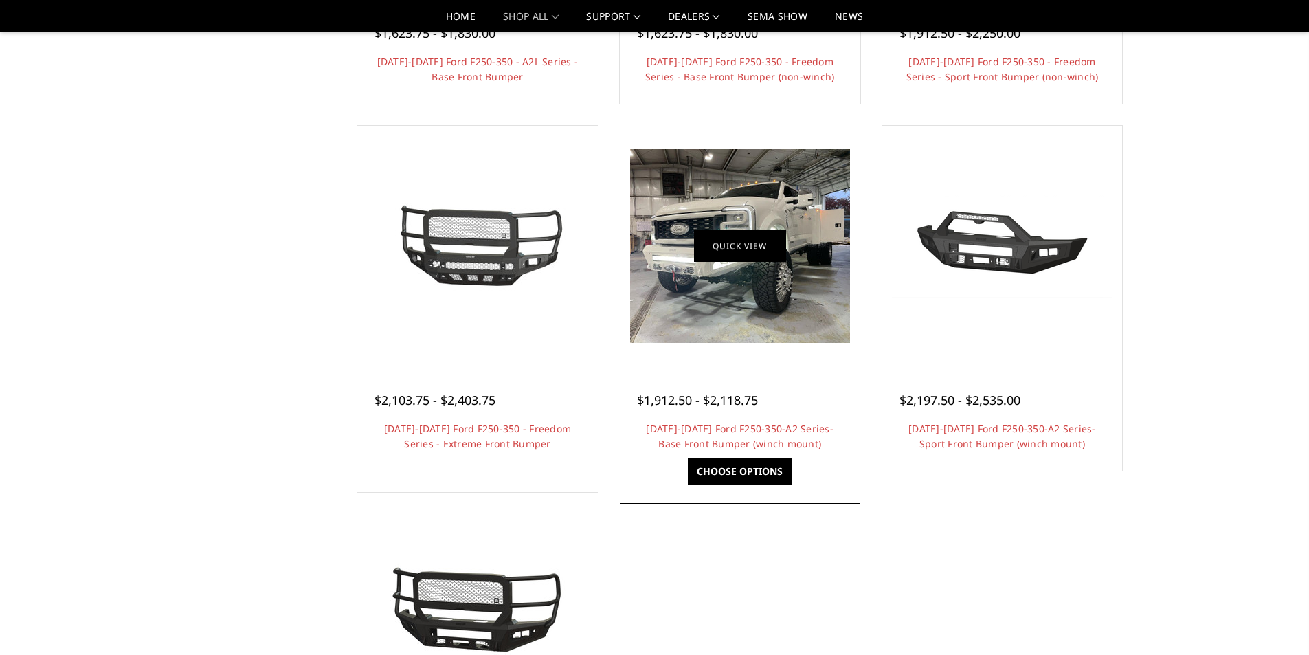
click at [759, 254] on link "Quick view" at bounding box center [740, 246] width 92 height 32
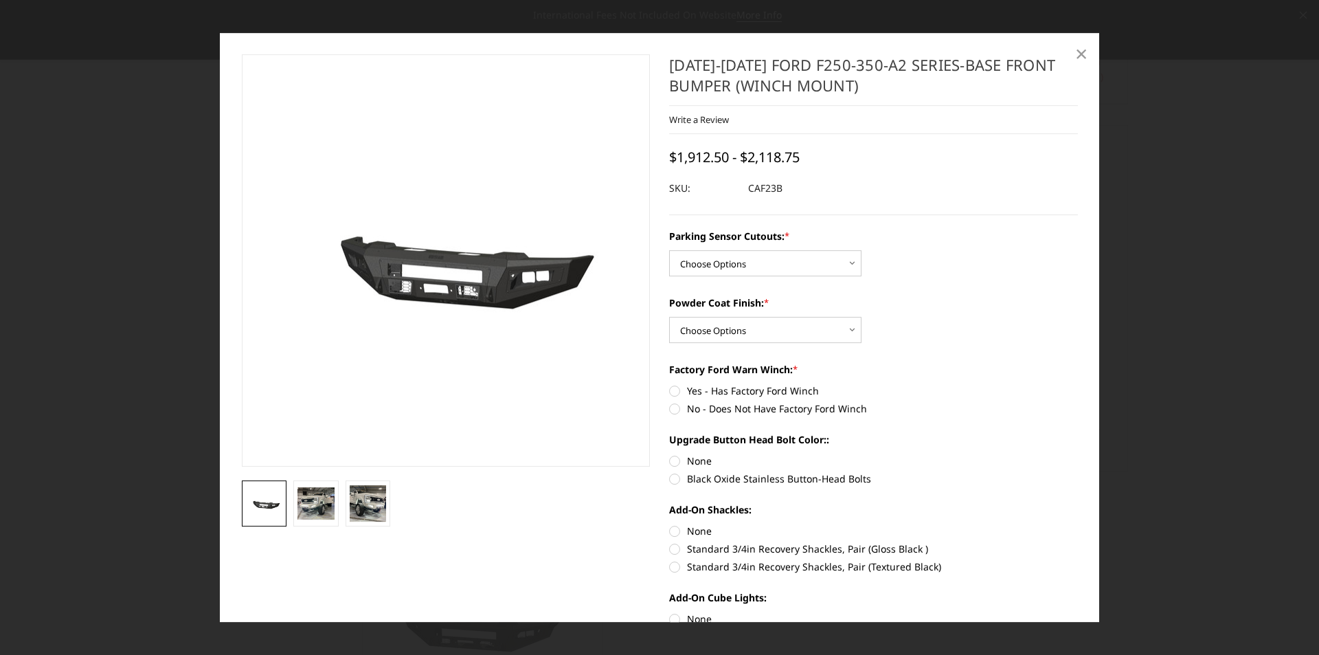
click at [1075, 51] on span "×" at bounding box center [1081, 53] width 12 height 30
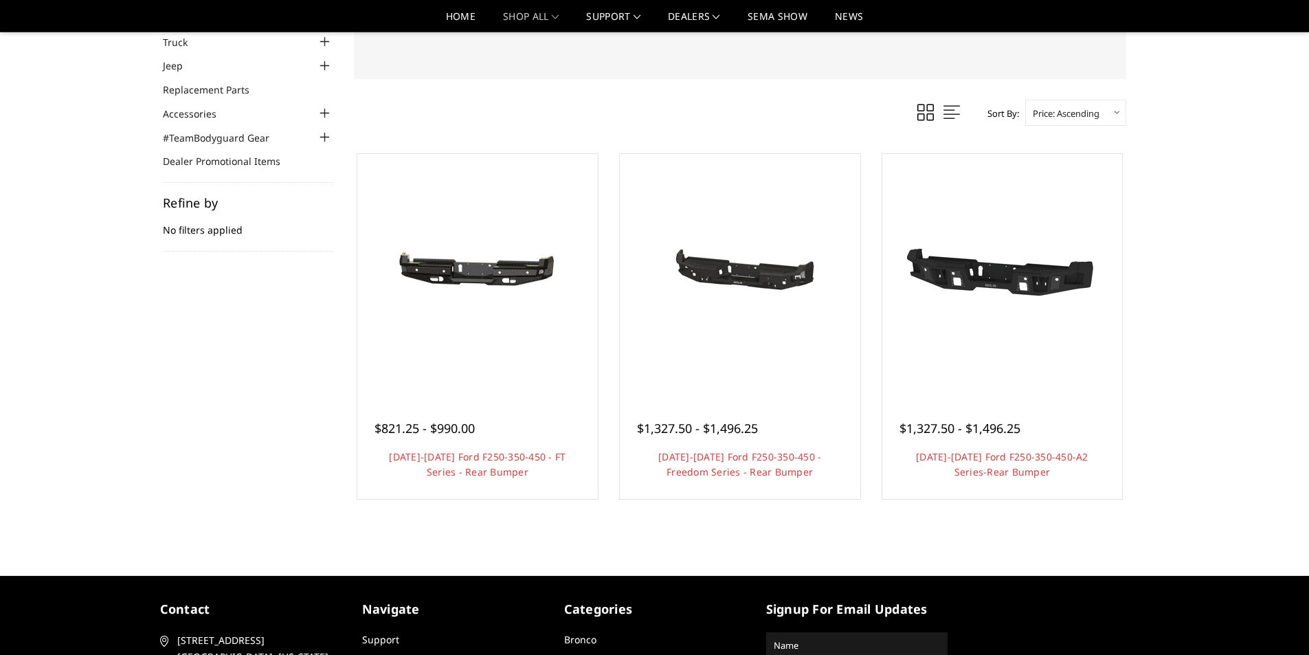
scroll to position [86, 0]
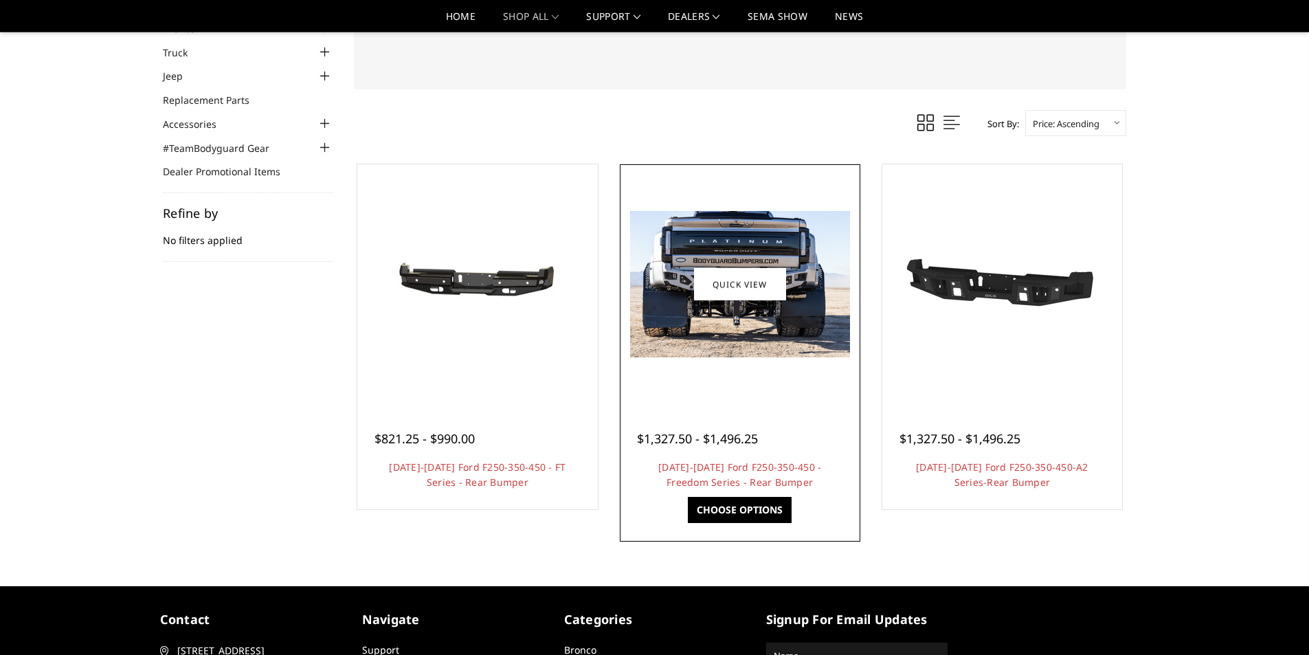
click at [712, 247] on img at bounding box center [740, 284] width 220 height 146
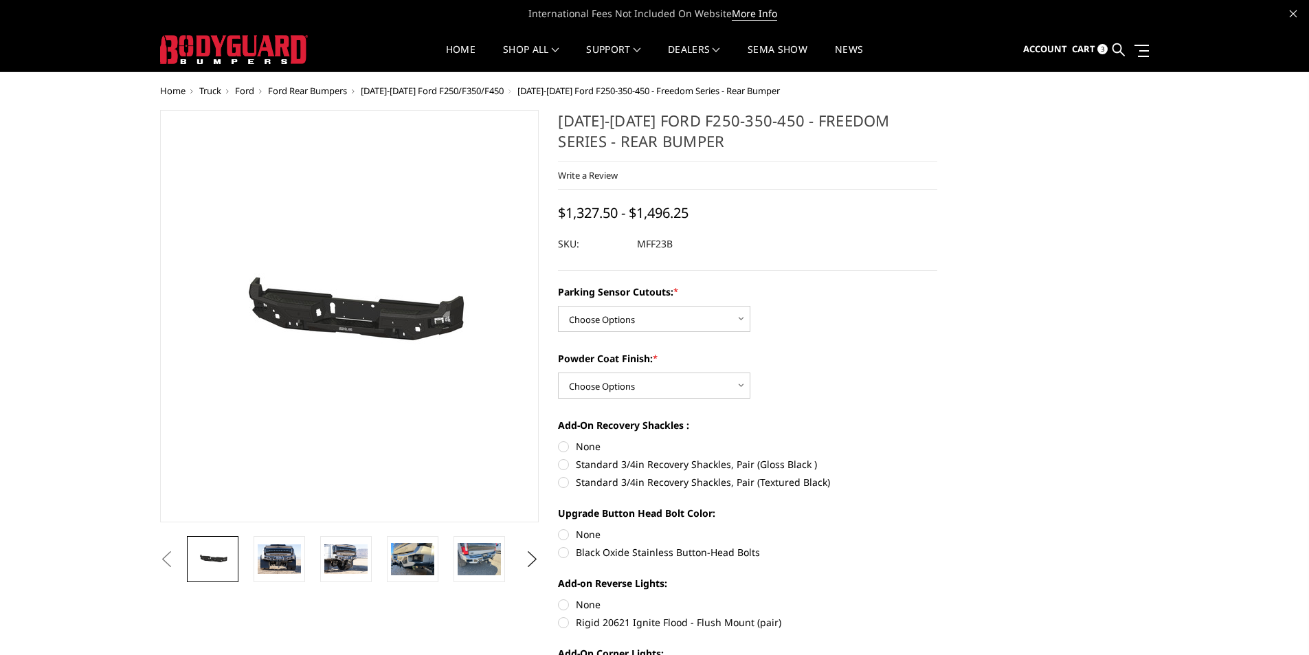
drag, startPoint x: 690, startPoint y: 239, endPoint x: 636, endPoint y: 243, distance: 54.4
click at [638, 245] on dl "SKU: MFF23B UPC:" at bounding box center [747, 244] width 379 height 25
drag, startPoint x: 636, startPoint y: 243, endPoint x: 684, endPoint y: 242, distance: 48.1
click at [684, 242] on div at bounding box center [747, 244] width 379 height 25
click at [1088, 54] on span "Cart" at bounding box center [1083, 49] width 23 height 12
